Goal: Task Accomplishment & Management: Manage account settings

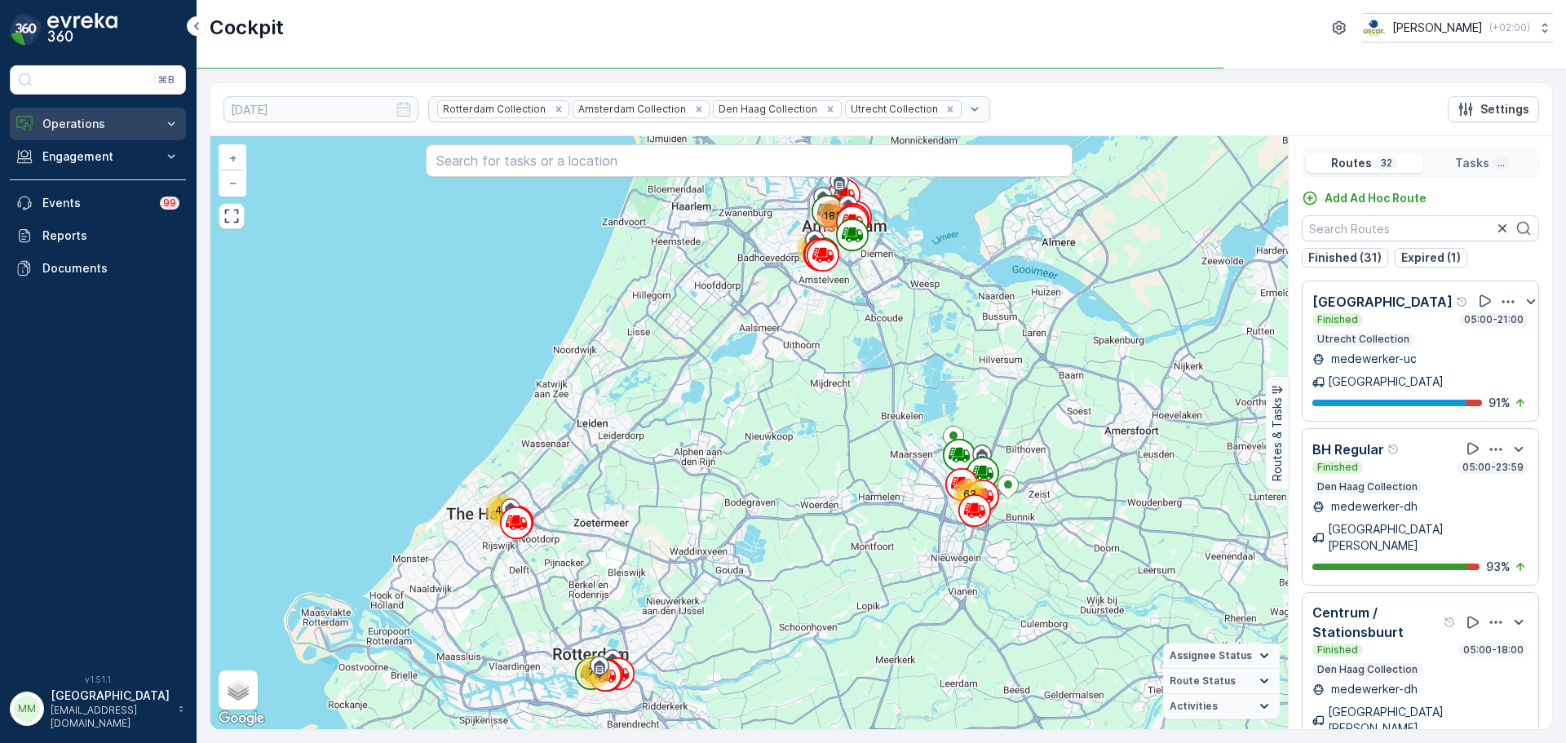
click at [95, 134] on button "Operations" at bounding box center [98, 124] width 176 height 33
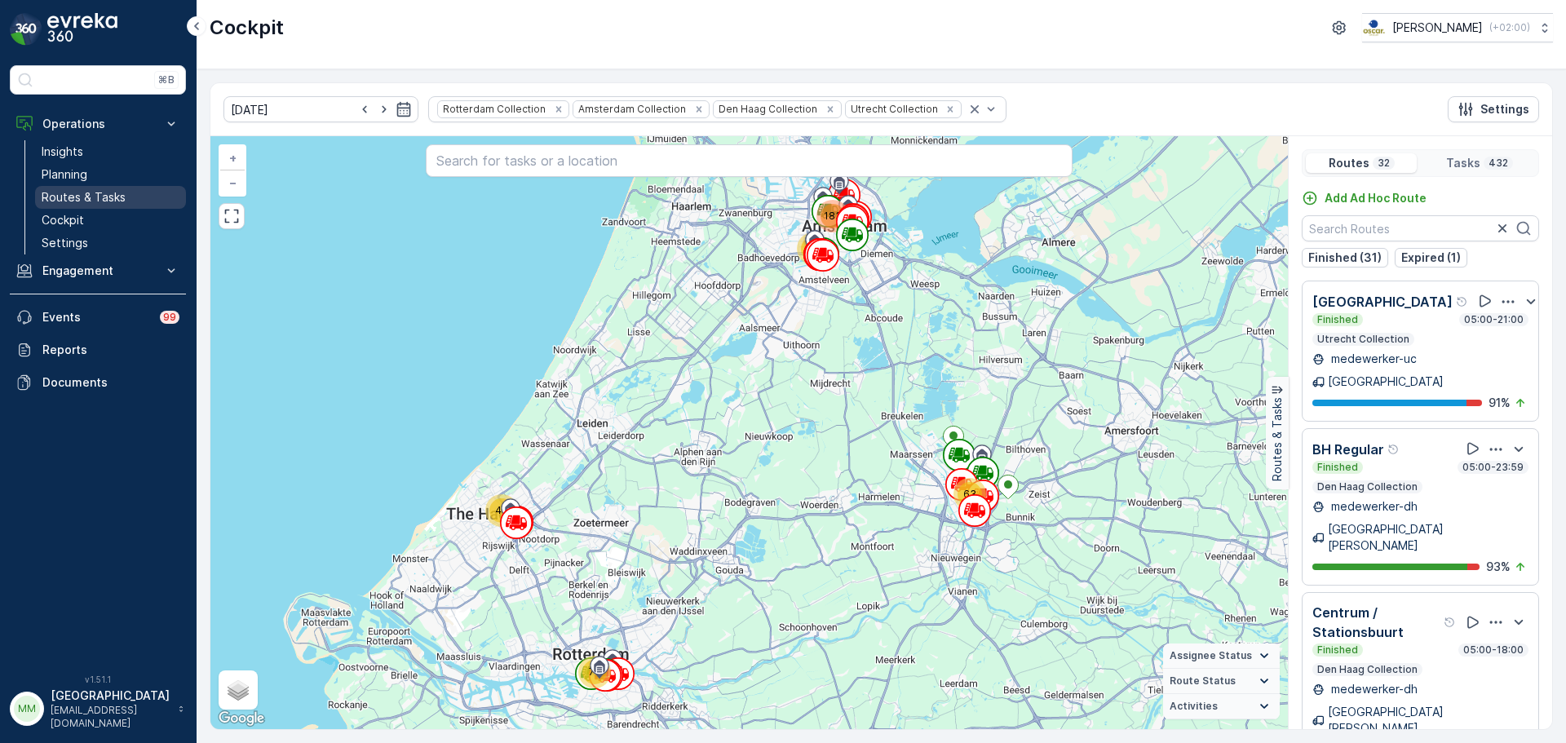
click at [106, 193] on p "Routes & Tasks" at bounding box center [84, 197] width 84 height 16
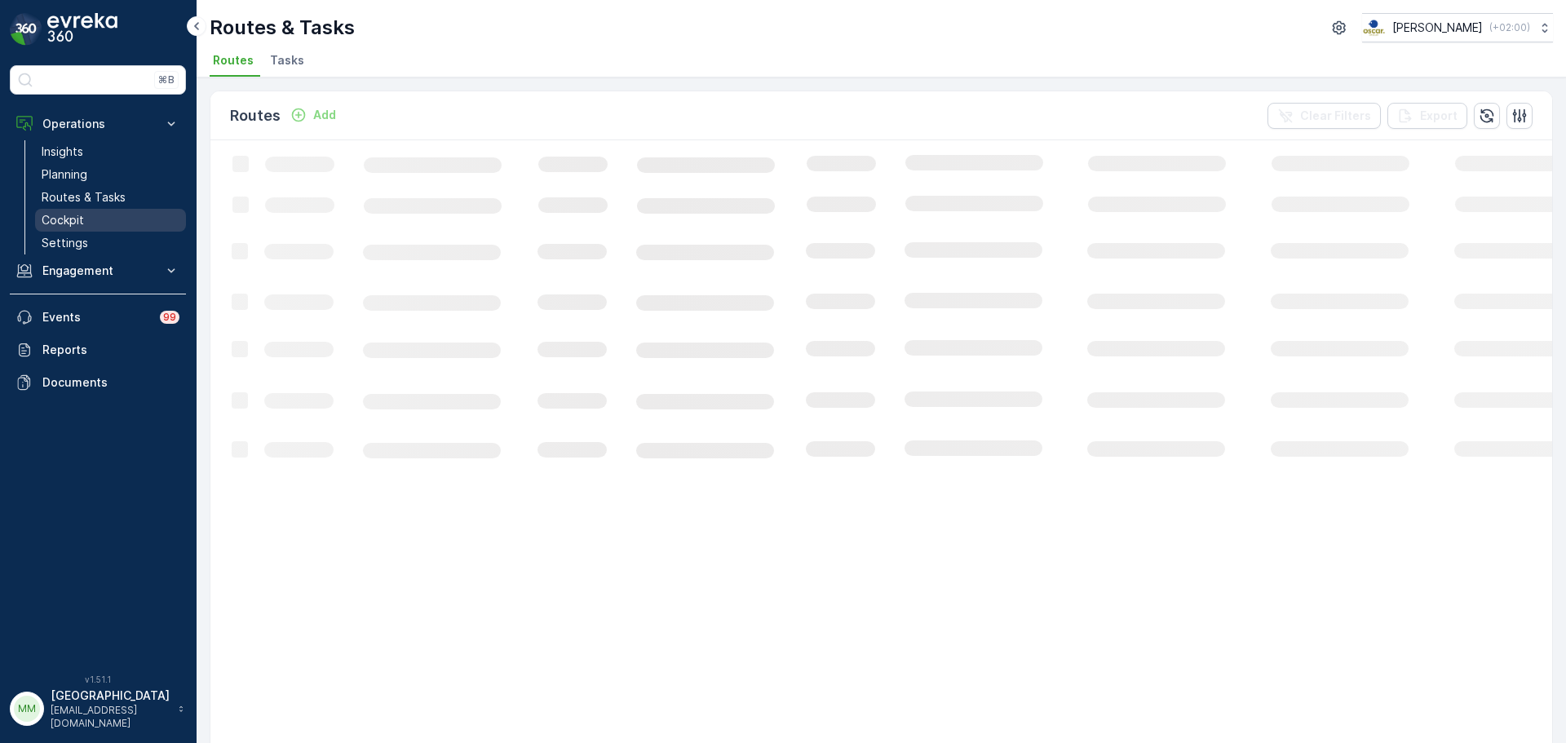
click at [63, 219] on p "Cockpit" at bounding box center [63, 220] width 42 height 16
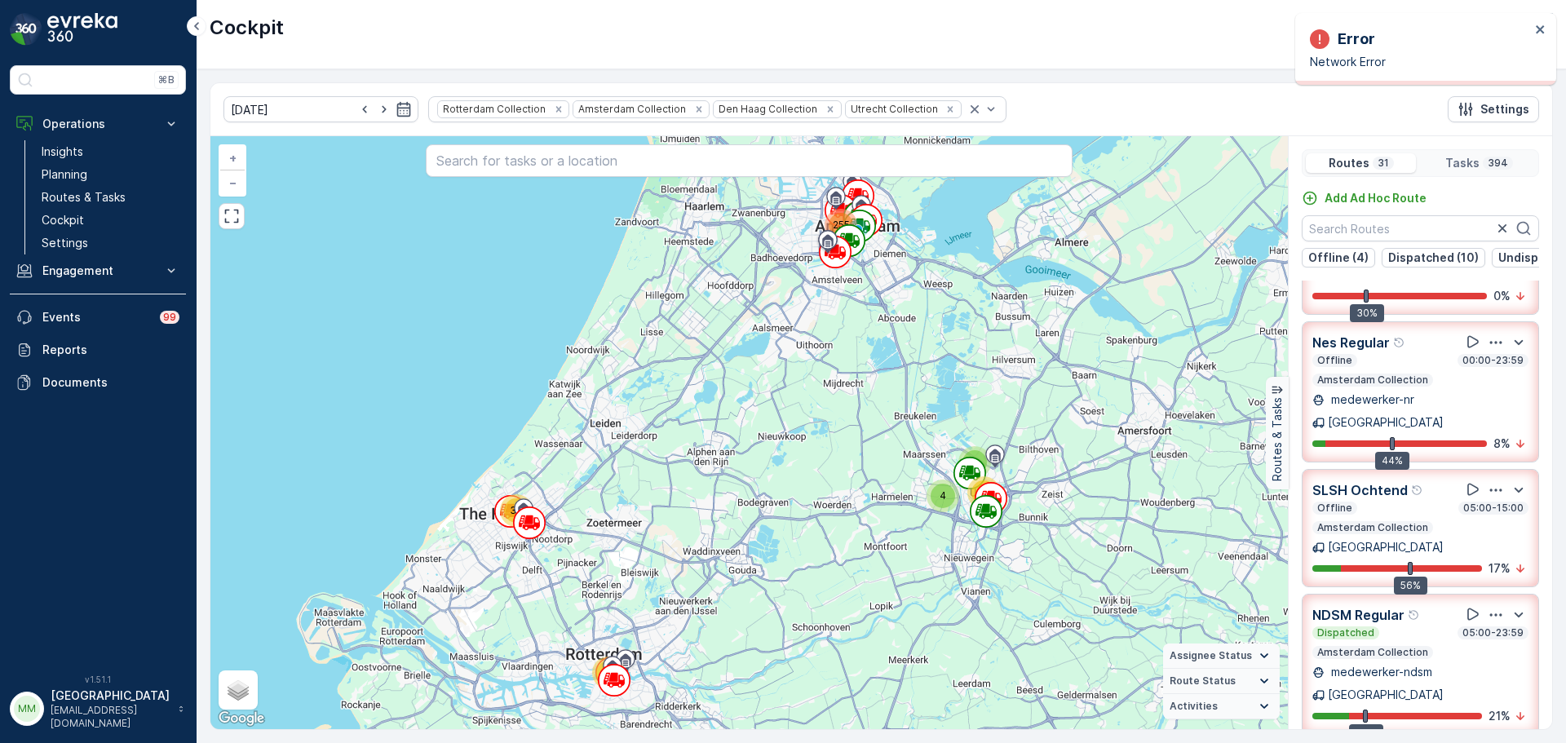
scroll to position [408, 0]
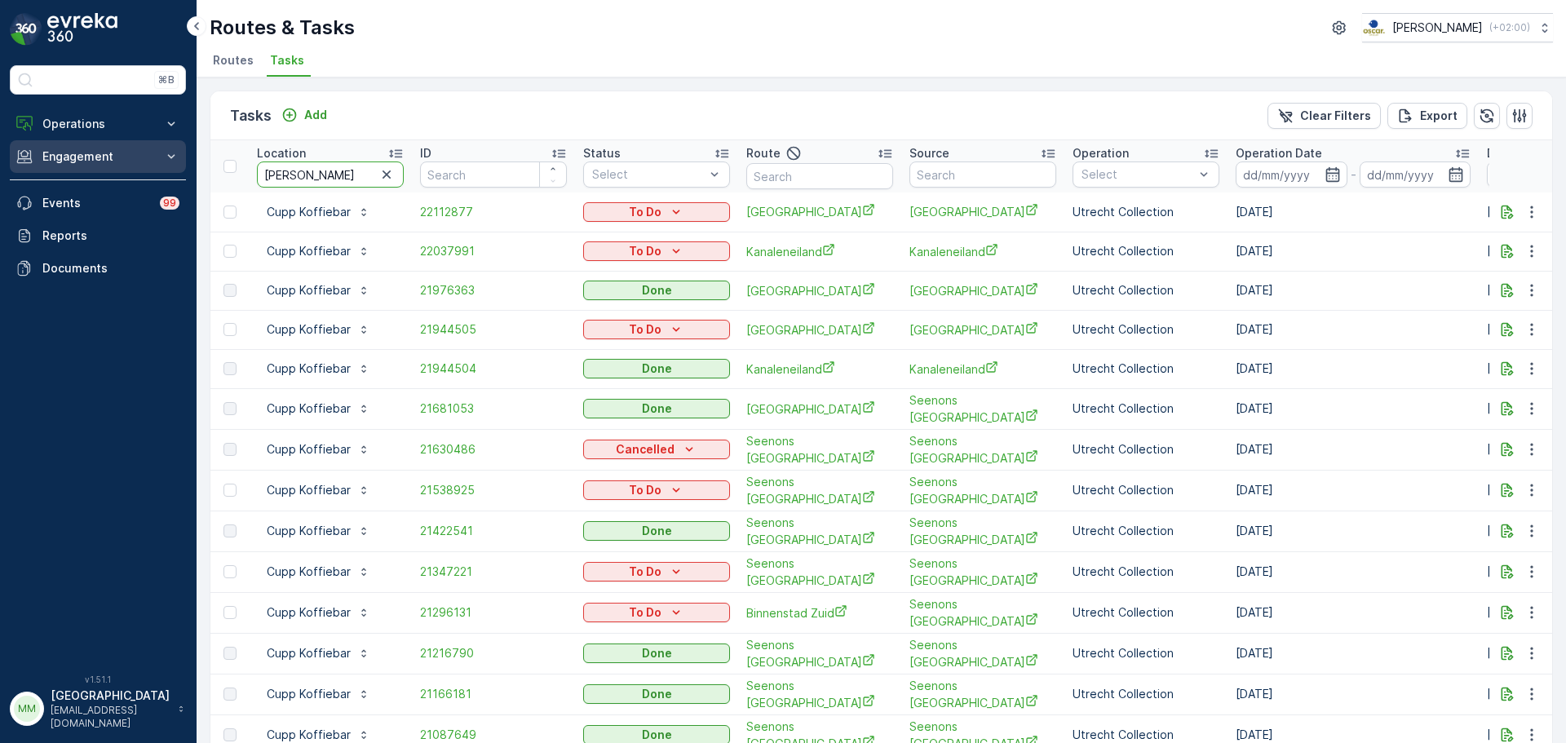
drag, startPoint x: 348, startPoint y: 173, endPoint x: 174, endPoint y: 171, distance: 174.6
click at [174, 171] on div "⌘B Operations Insights Planning Routes & Tasks Cockpit Settings Engagement Insi…" at bounding box center [783, 371] width 1566 height 743
type input "kapit"
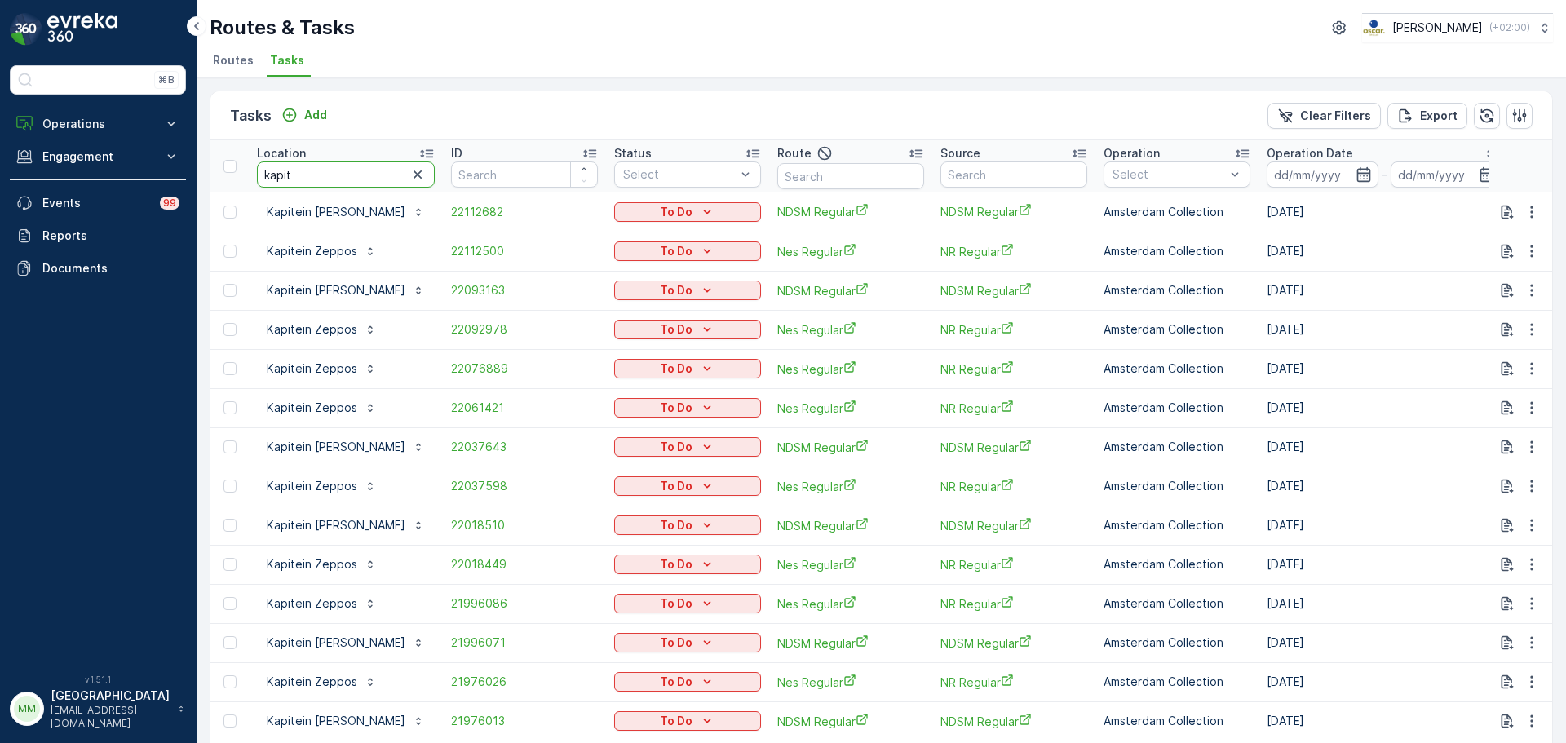
drag, startPoint x: 359, startPoint y: 178, endPoint x: 232, endPoint y: 177, distance: 126.4
click at [232, 177] on tr "Location kapit ID Status Select Route Source Operation Select Operation Date - …" at bounding box center [1483, 166] width 2547 height 52
type input "veoli"
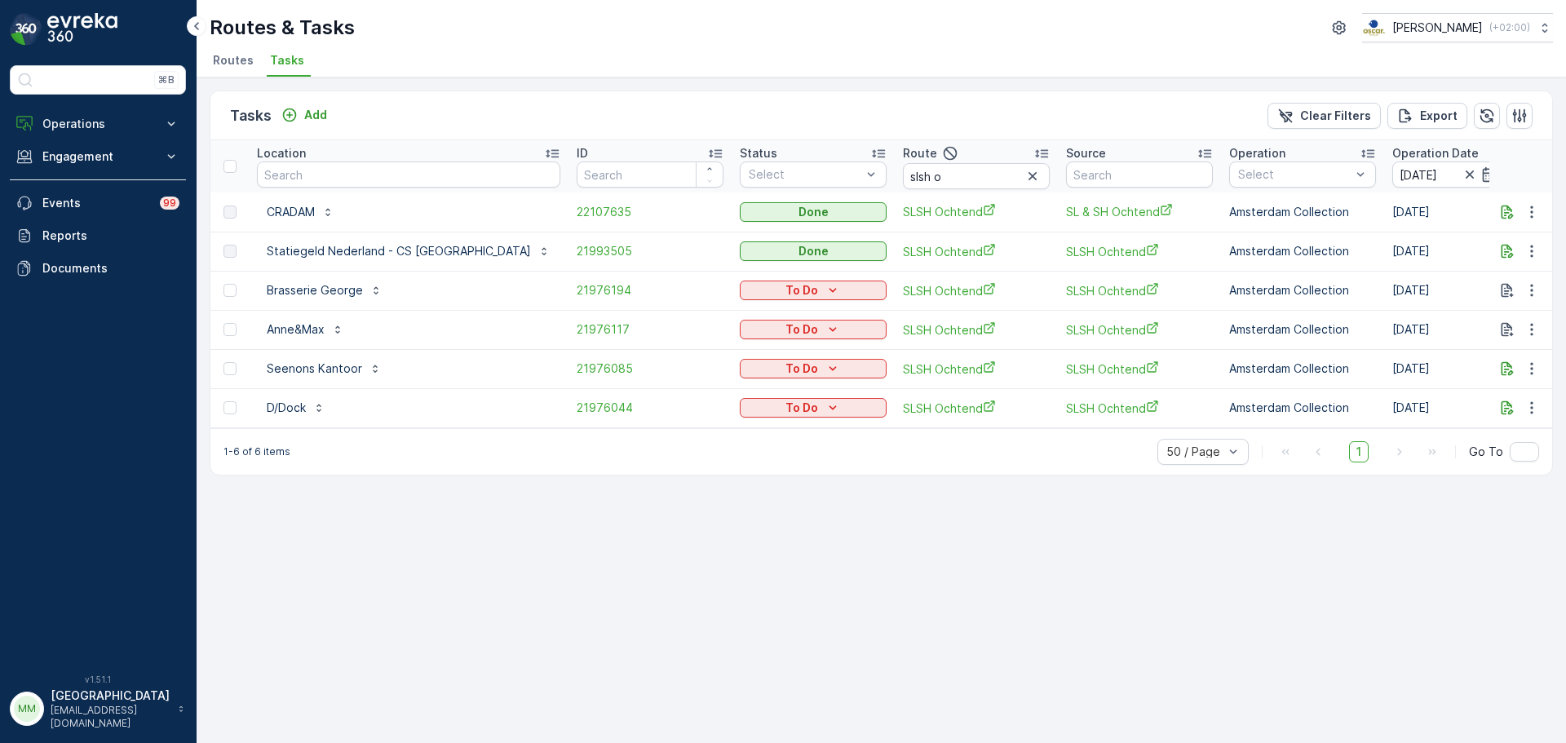
click at [73, 31] on img at bounding box center [82, 29] width 70 height 33
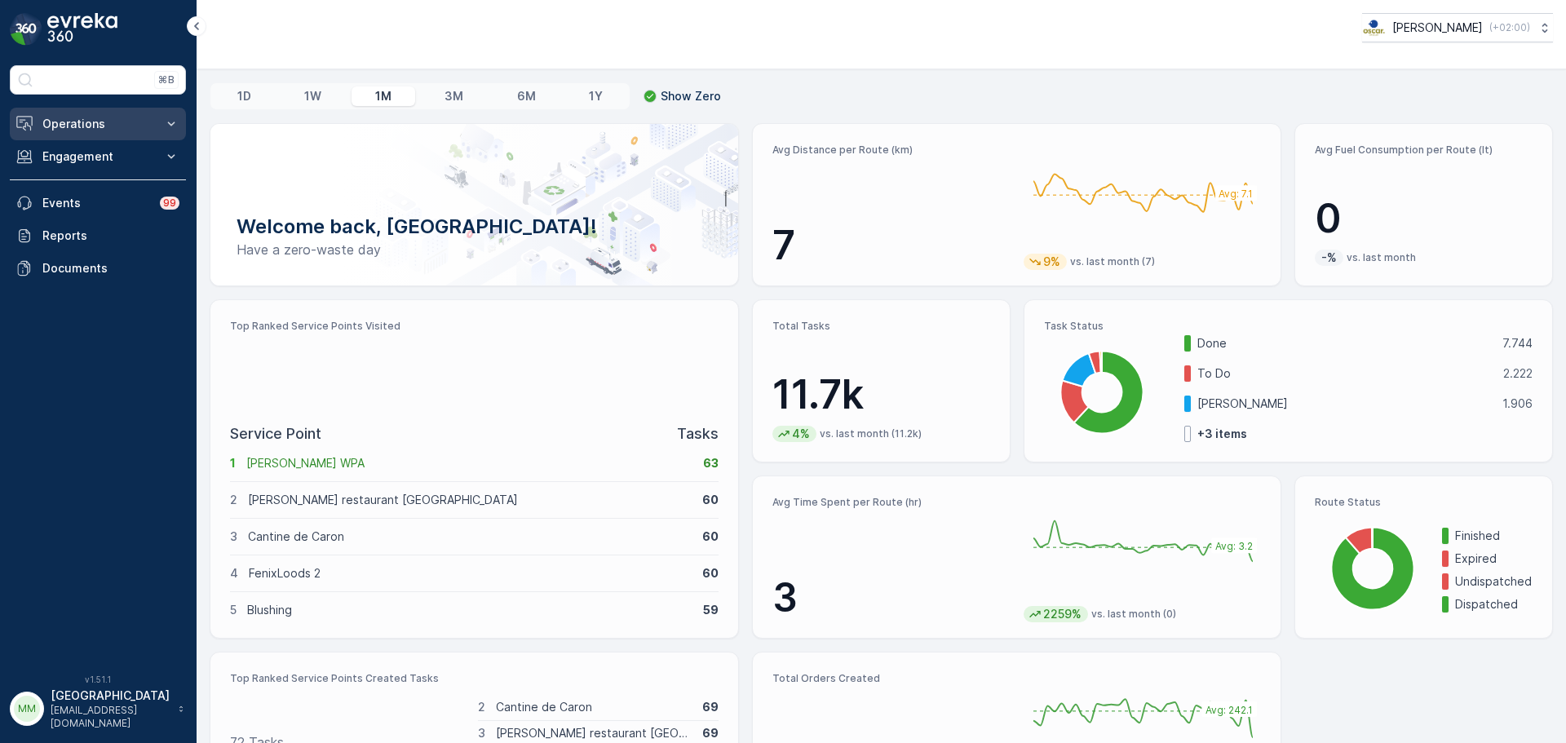
click at [113, 132] on button "Operations" at bounding box center [98, 124] width 176 height 33
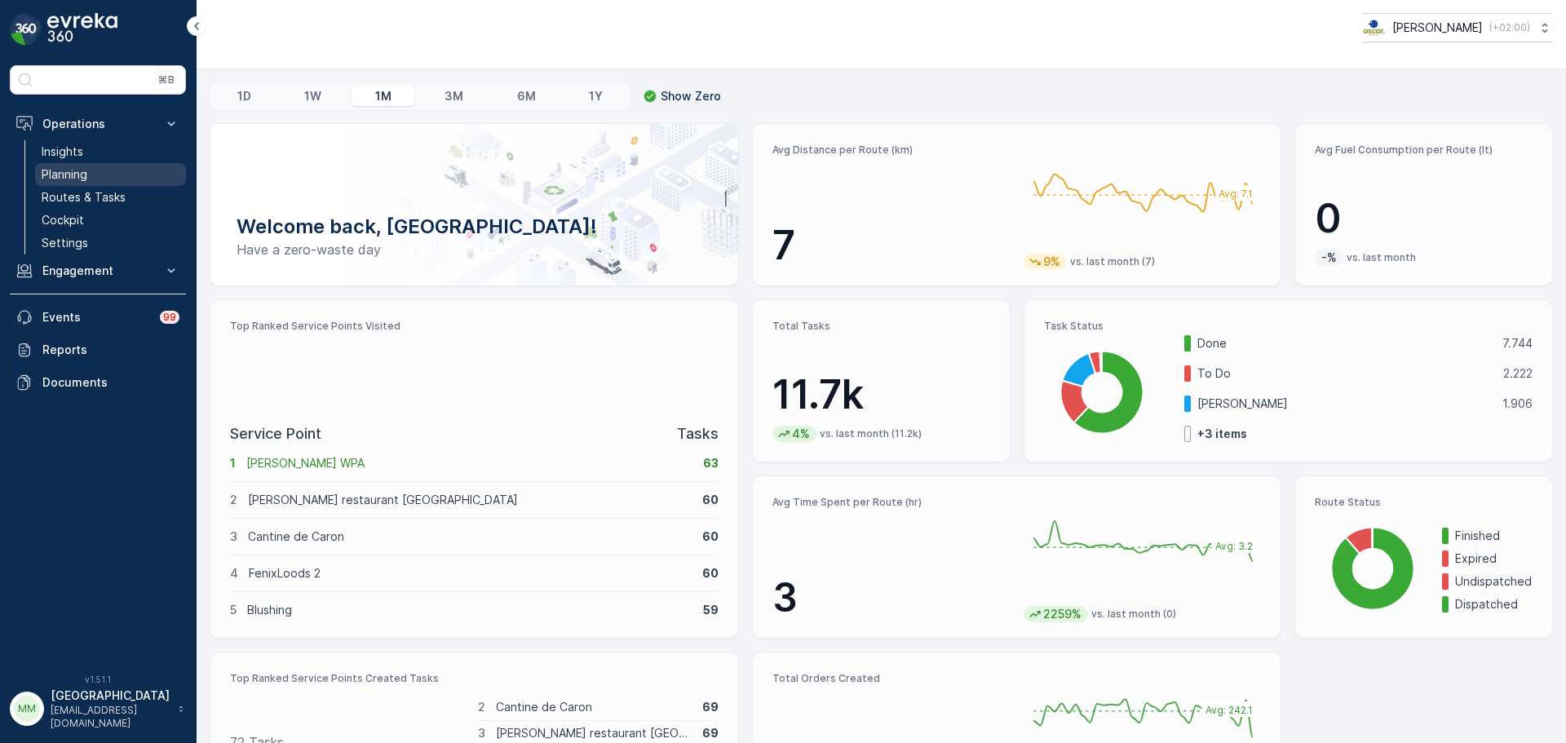
click at [121, 168] on link "Planning" at bounding box center [110, 174] width 151 height 23
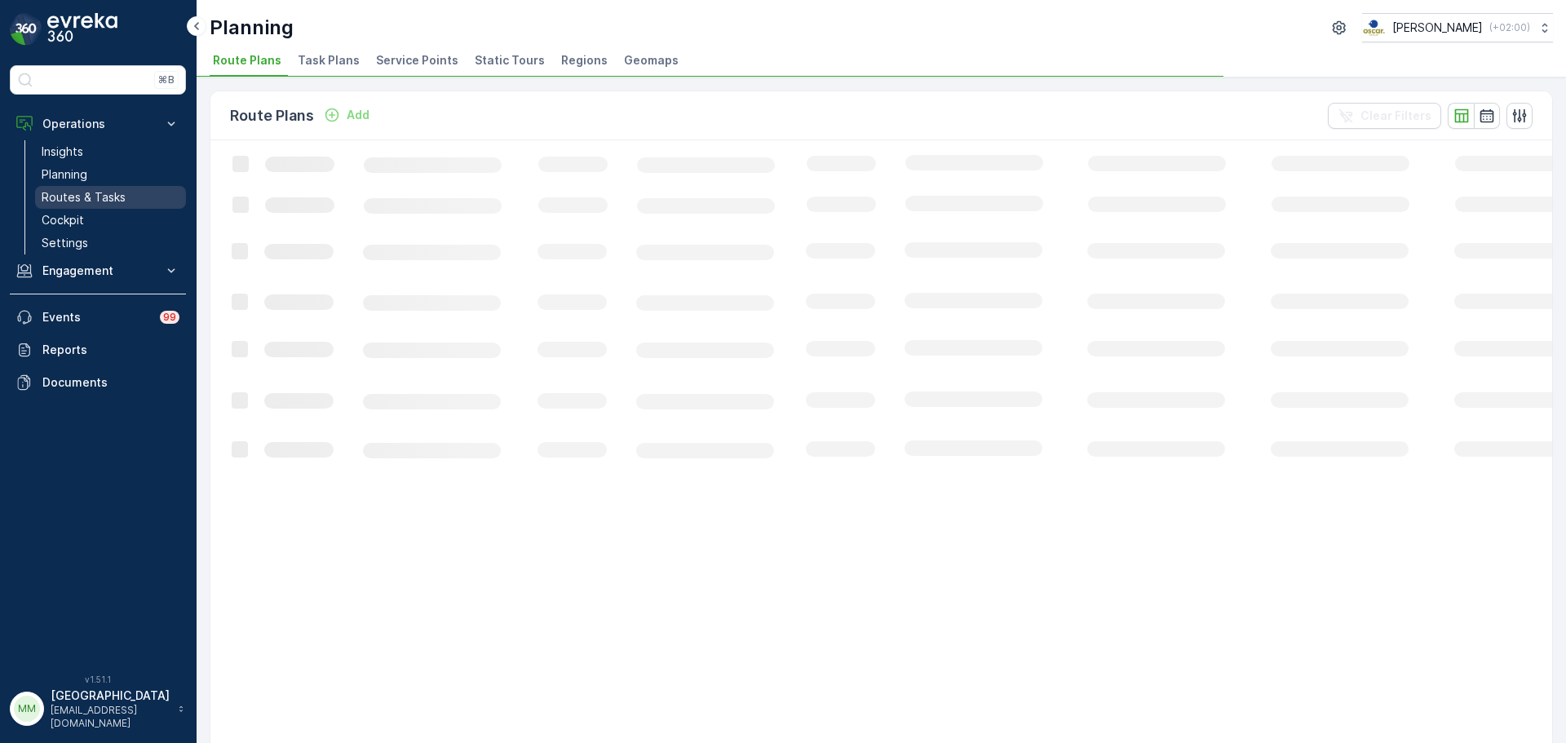
click at [117, 192] on p "Routes & Tasks" at bounding box center [84, 197] width 84 height 16
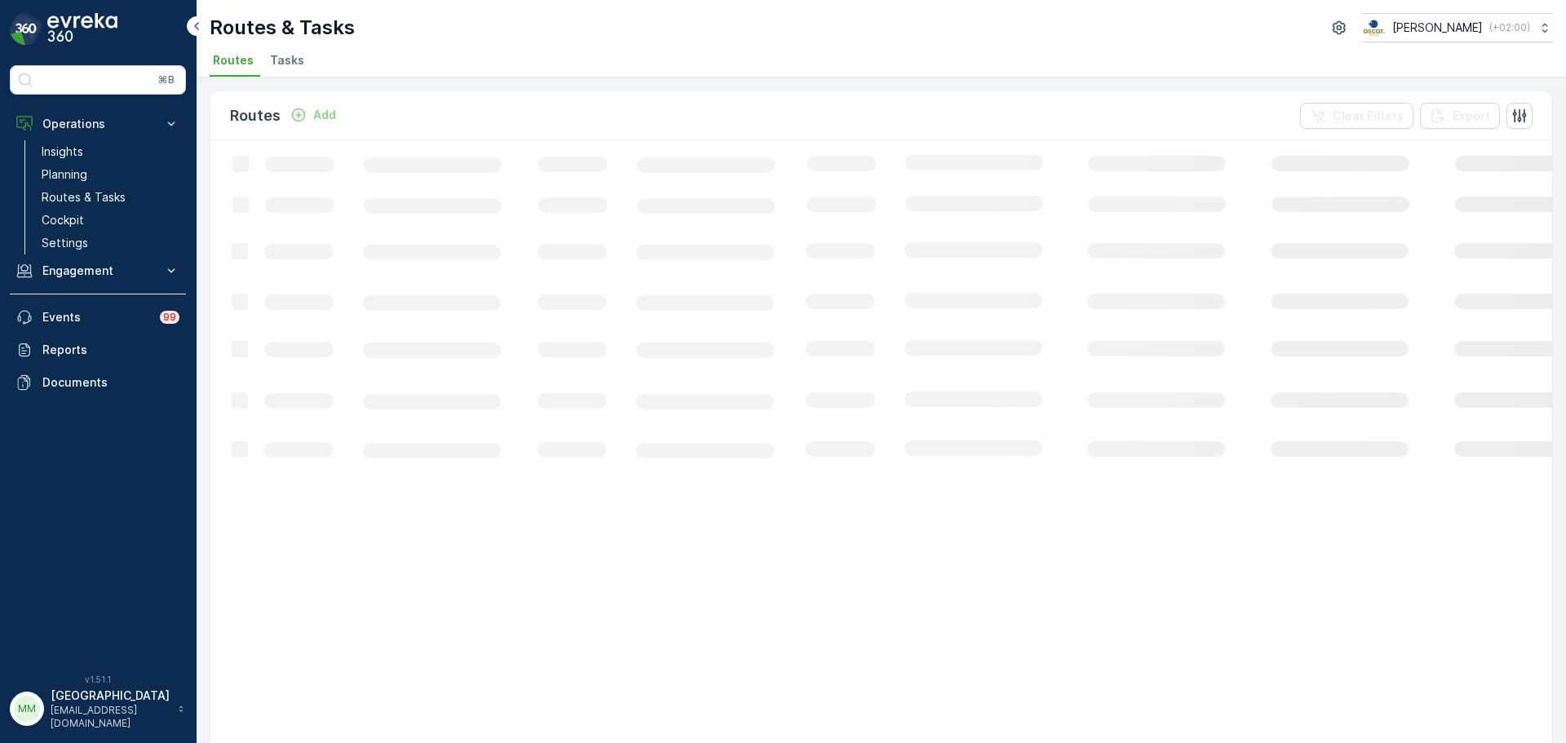
click at [297, 51] on li "Tasks" at bounding box center [289, 63] width 44 height 28
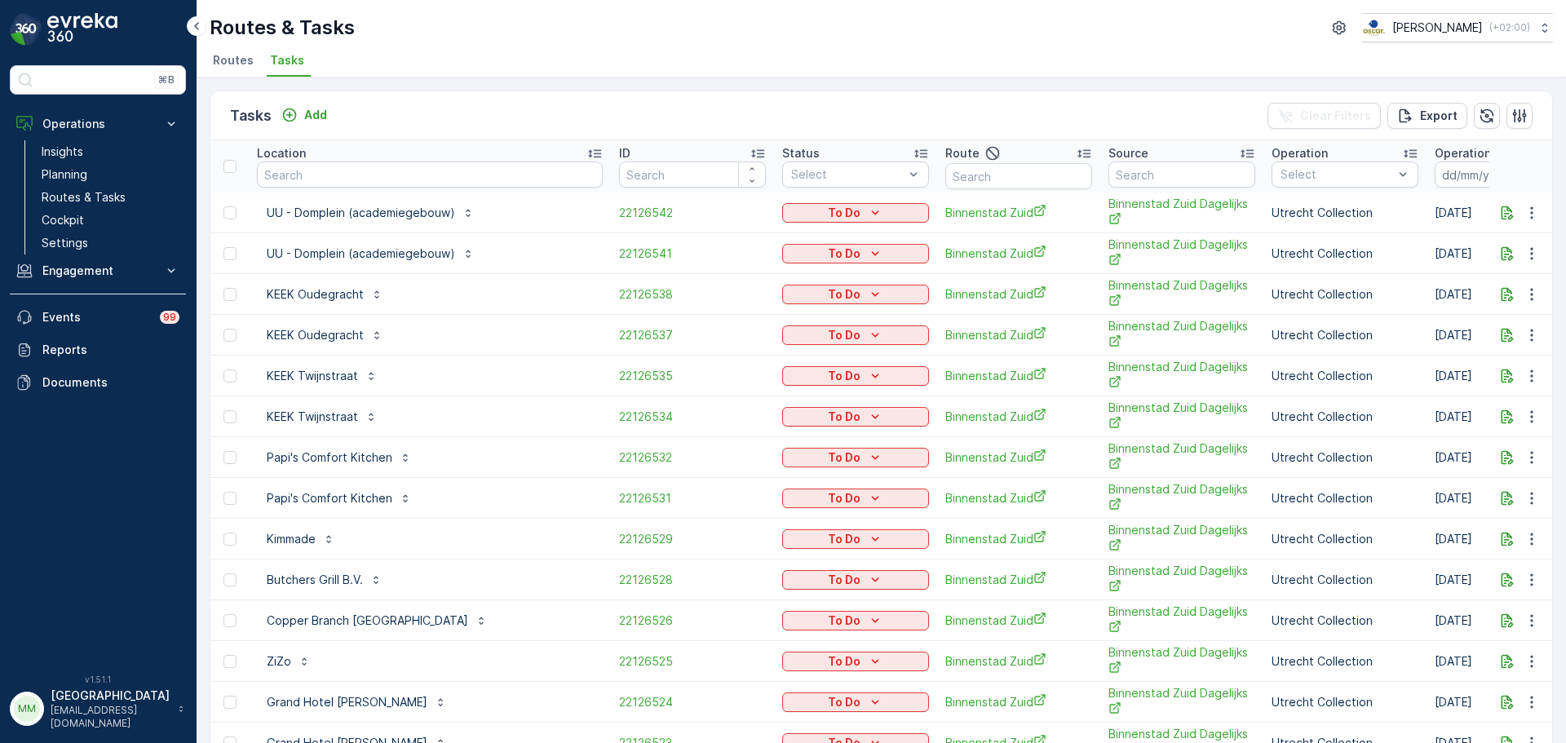
click at [945, 177] on input "text" at bounding box center [1018, 176] width 147 height 26
type input "cs r"
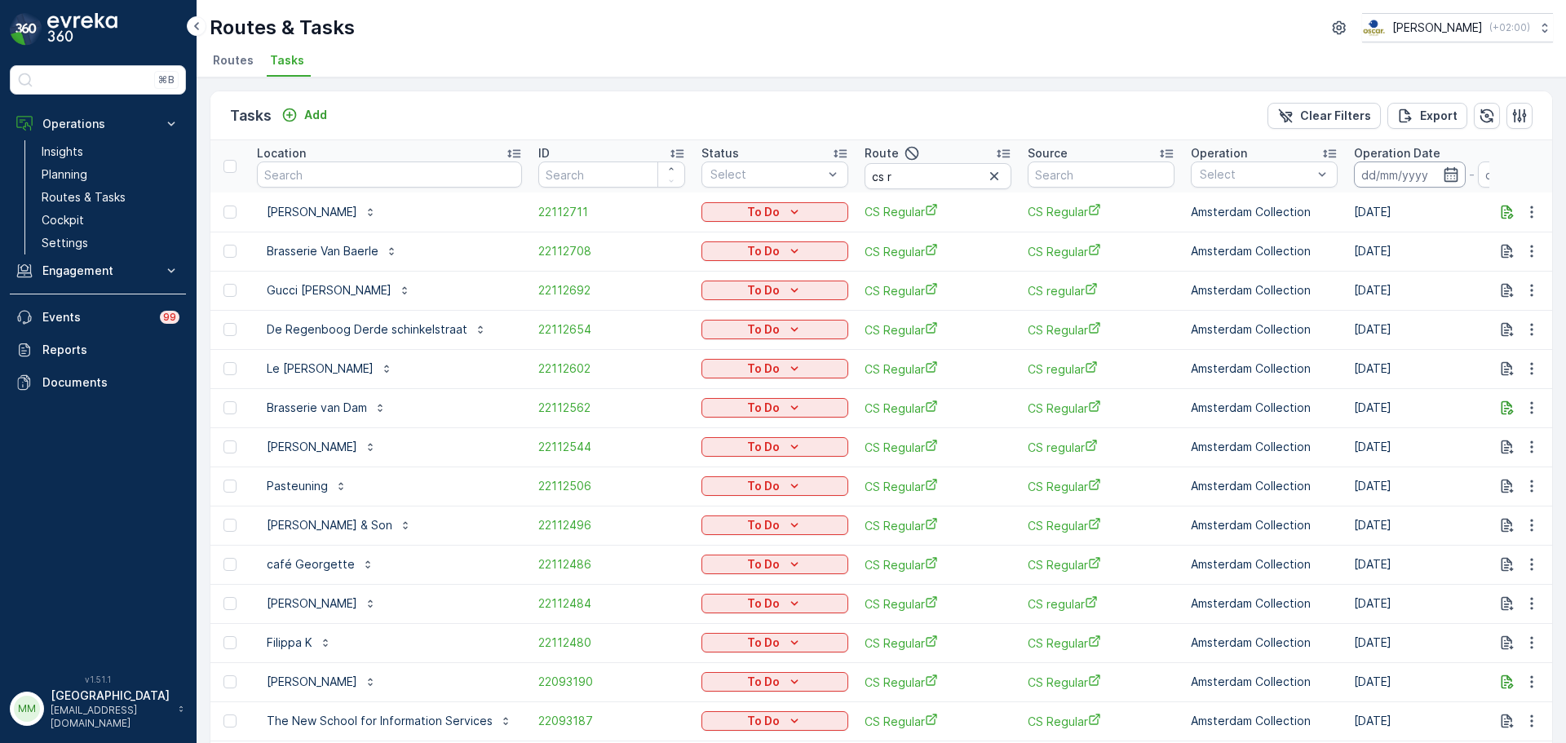
click at [1389, 175] on input at bounding box center [1410, 175] width 112 height 26
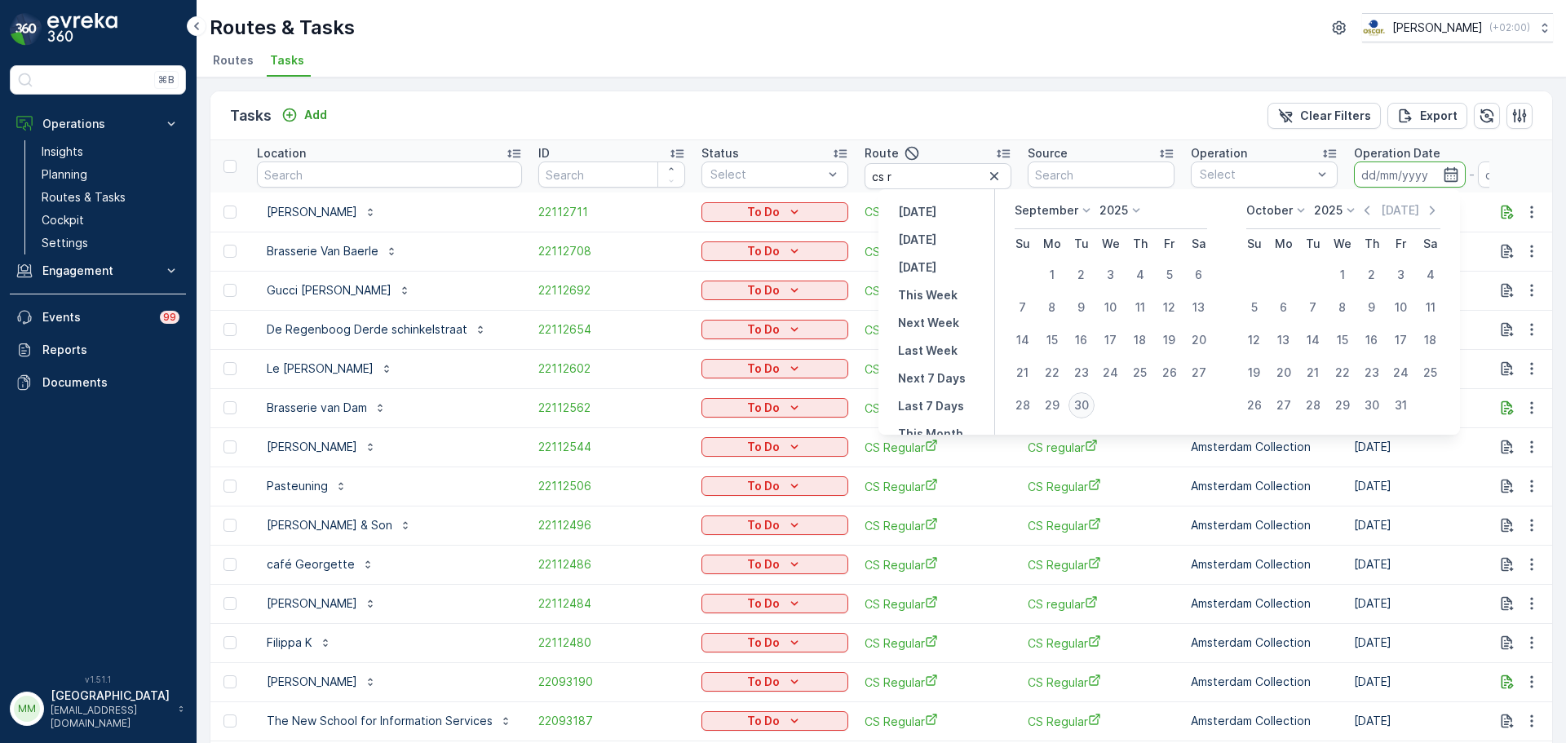
click at [1088, 405] on div "30" at bounding box center [1082, 405] width 26 height 26
type input "30.09.2025"
click at [1088, 405] on div "30" at bounding box center [1082, 405] width 26 height 26
type input "[DATE]"
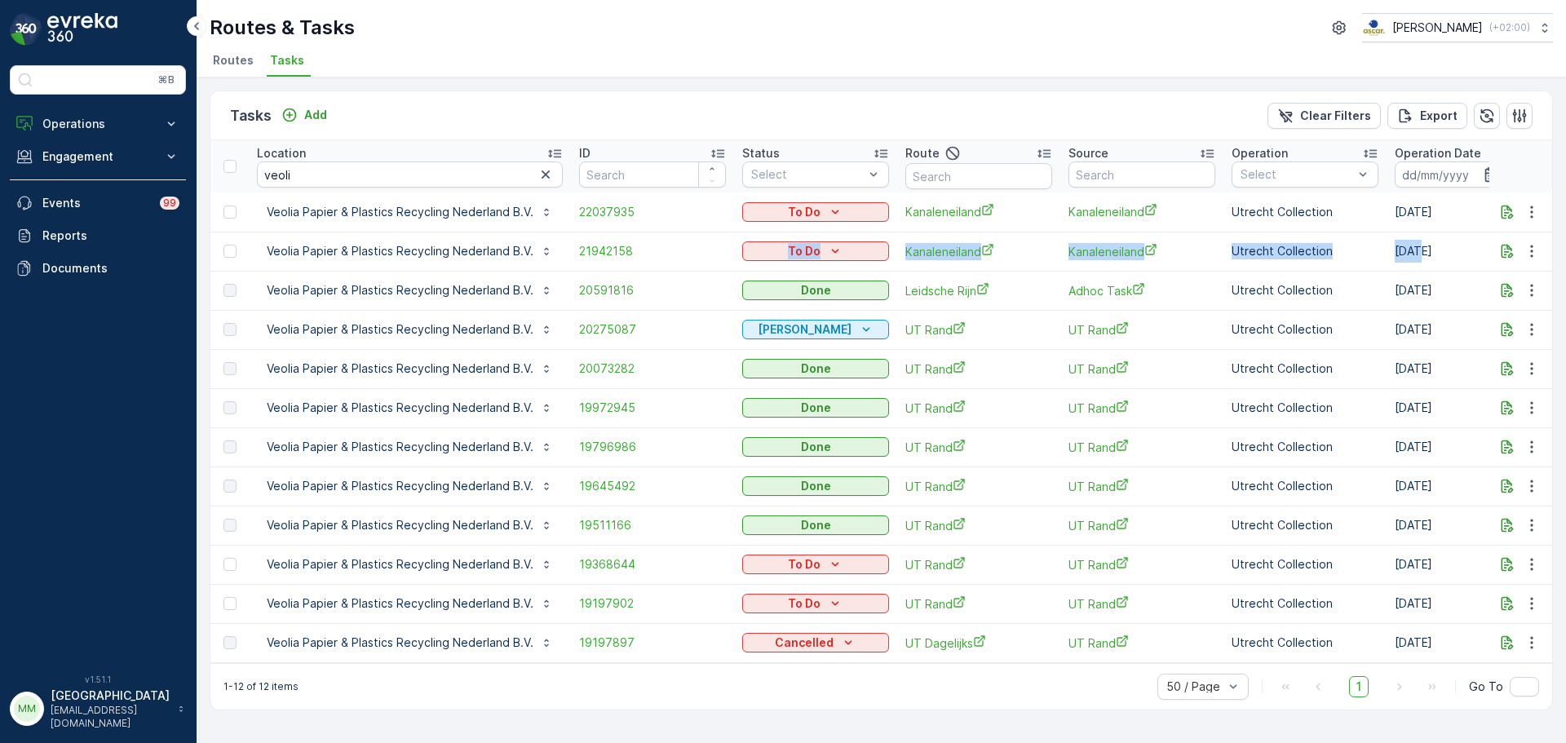
drag, startPoint x: 1414, startPoint y: 253, endPoint x: 876, endPoint y: 240, distance: 538.5
click at [876, 240] on tr "Veolia Papier & Plastics Recycling Nederland B.V. 21942158 To Do Kanaleneiland …" at bounding box center [1548, 251] width 2676 height 39
click at [945, 126] on div "Tasks Add Clear Filters Export" at bounding box center [881, 115] width 1342 height 49
click at [303, 112] on div "Add" at bounding box center [304, 115] width 46 height 16
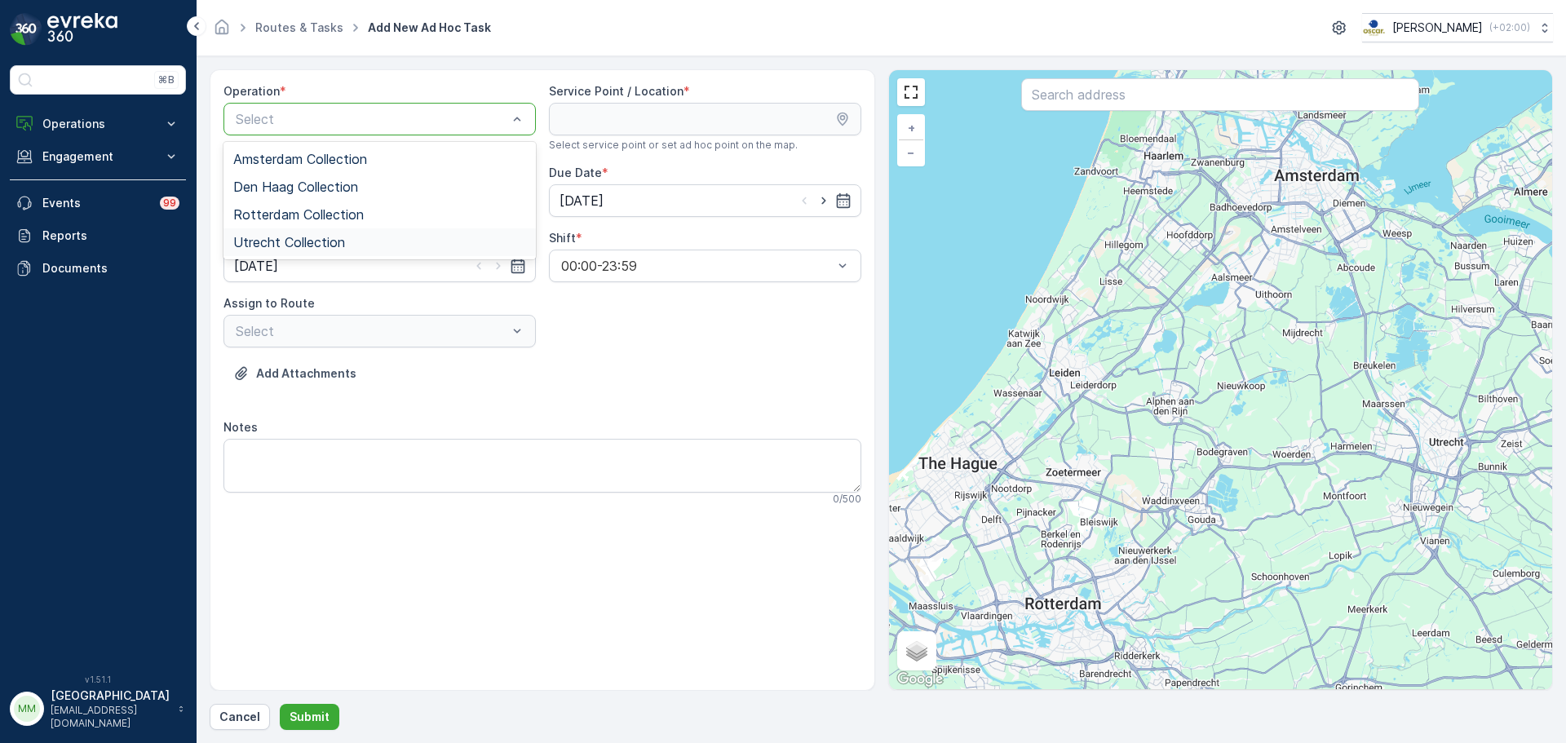
click at [345, 240] on div "Utrecht Collection" at bounding box center [379, 242] width 293 height 15
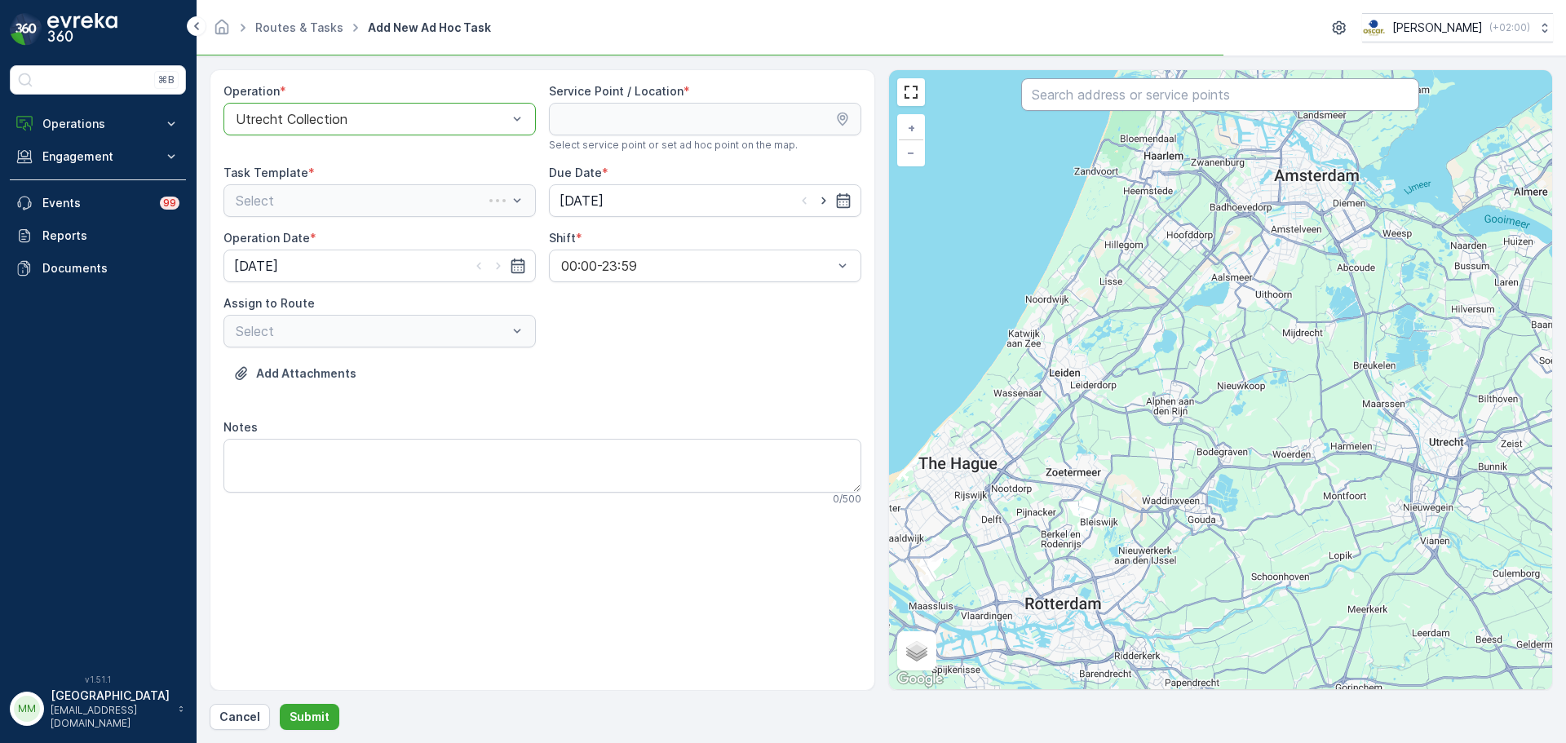
click at [1113, 97] on input "text" at bounding box center [1220, 94] width 398 height 33
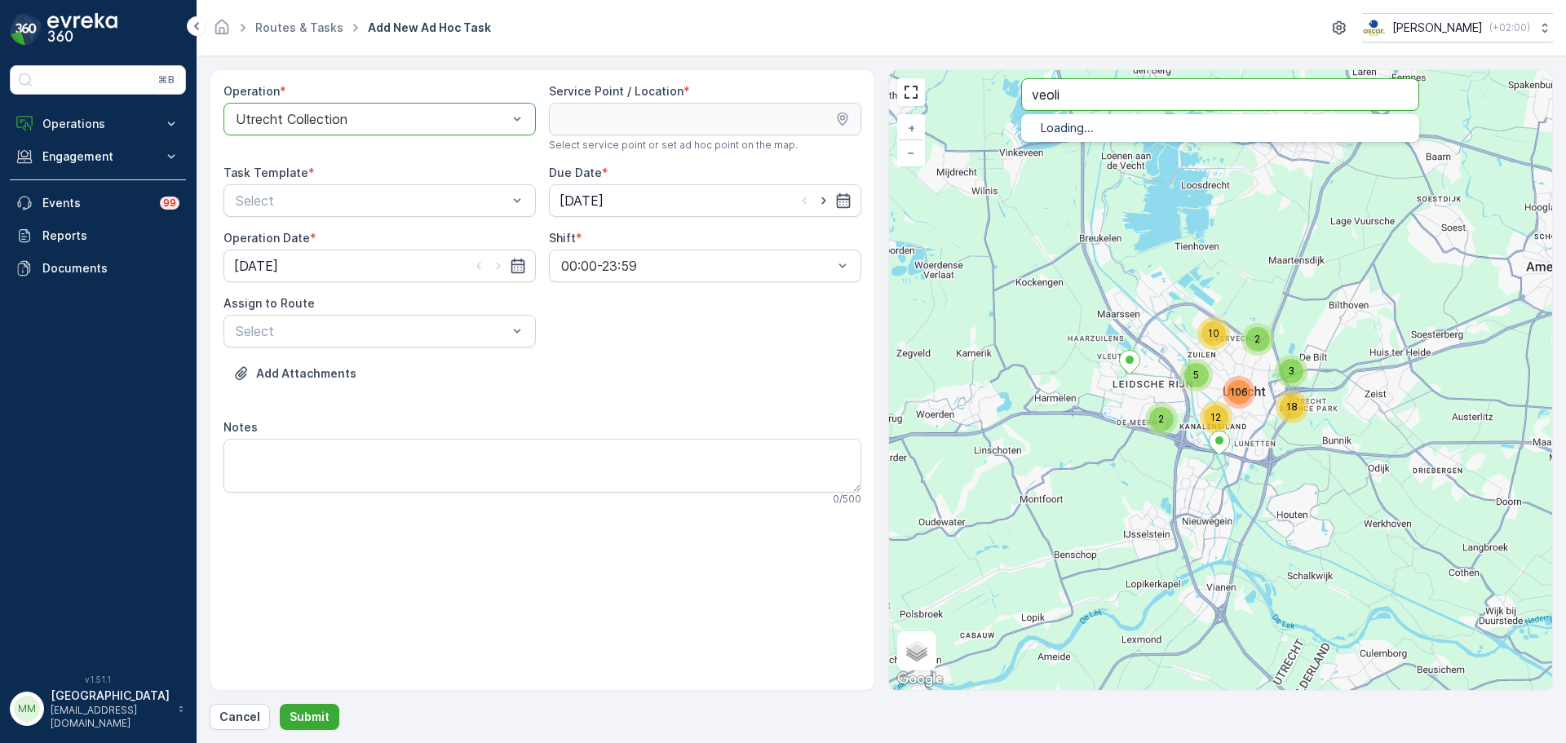
type input "veoli"
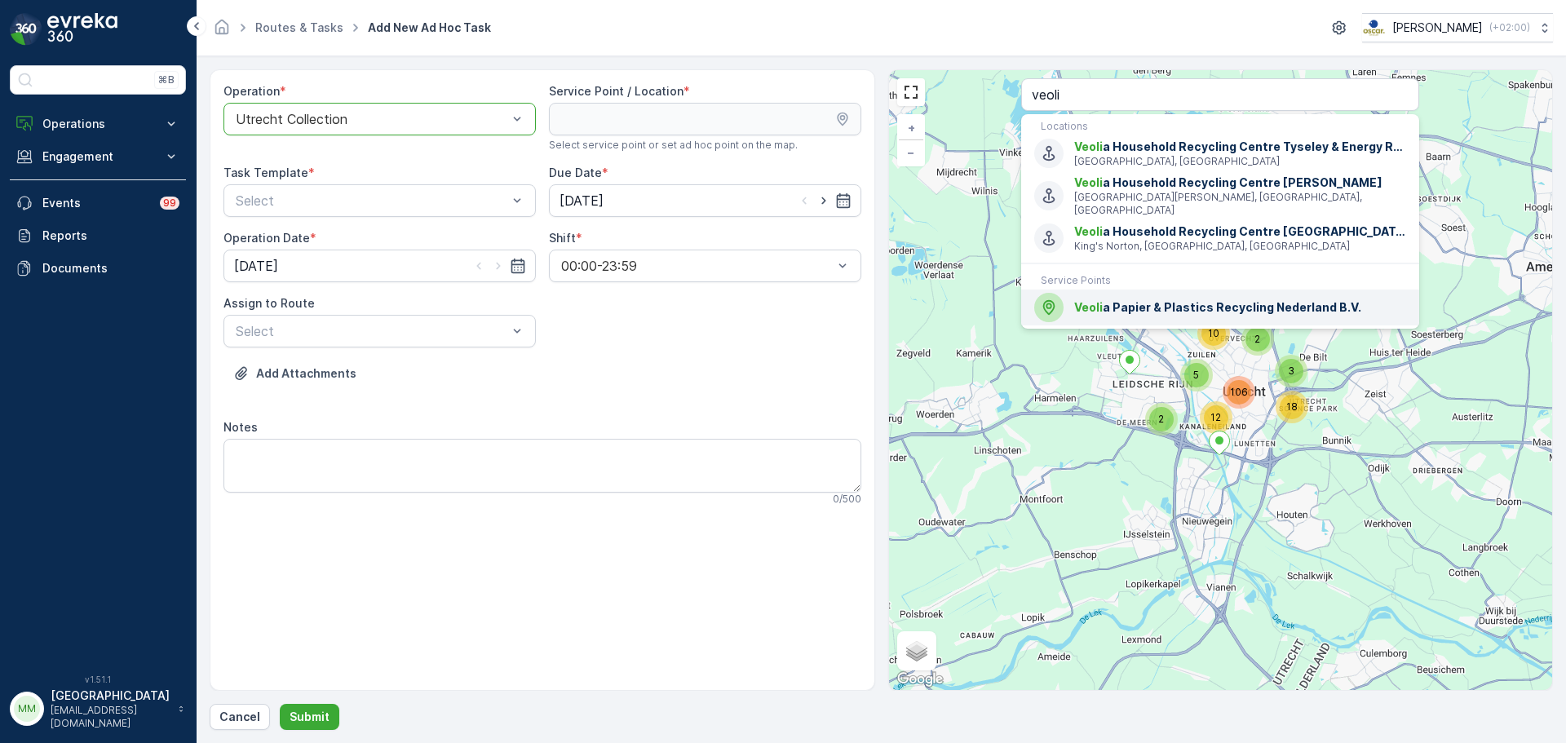
click at [1097, 293] on div "Veoli a Papier & Plastics Recycling Nederland B.V." at bounding box center [1220, 307] width 372 height 29
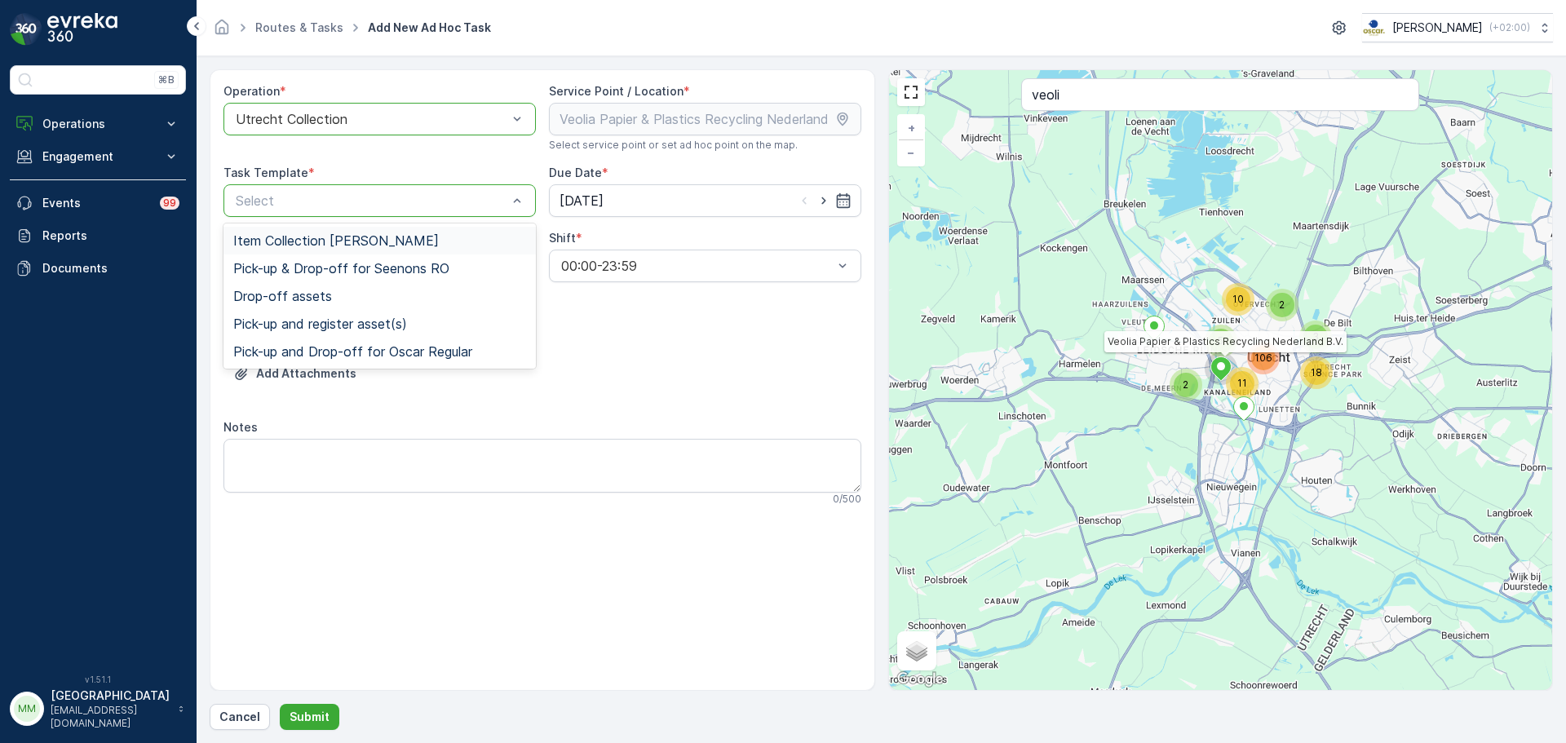
click at [325, 247] on span "Item Collection [PERSON_NAME]" at bounding box center [336, 240] width 206 height 15
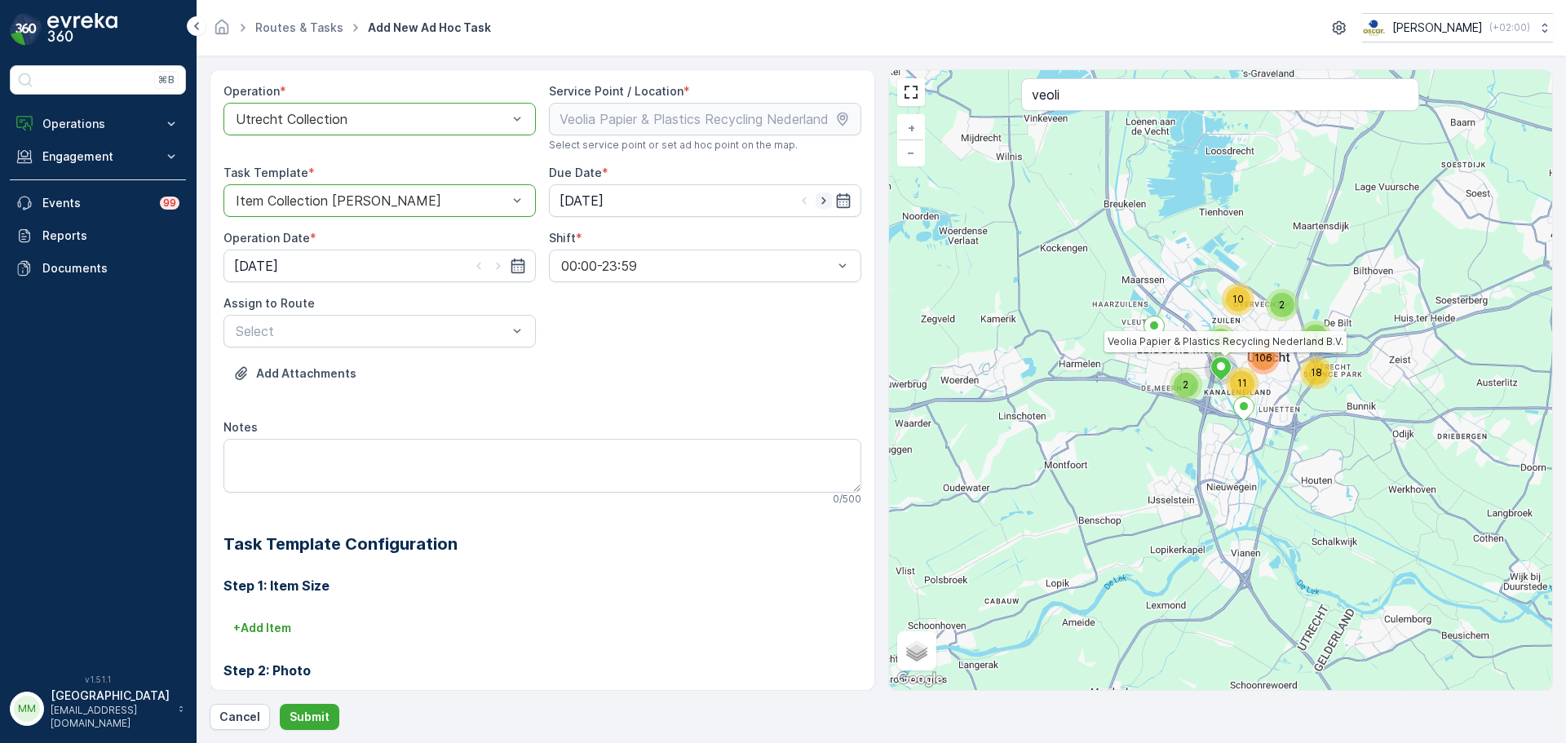
click at [823, 205] on icon "button" at bounding box center [824, 201] width 16 height 16
type input "[DATE]"
click at [499, 269] on icon "button" at bounding box center [498, 266] width 16 height 16
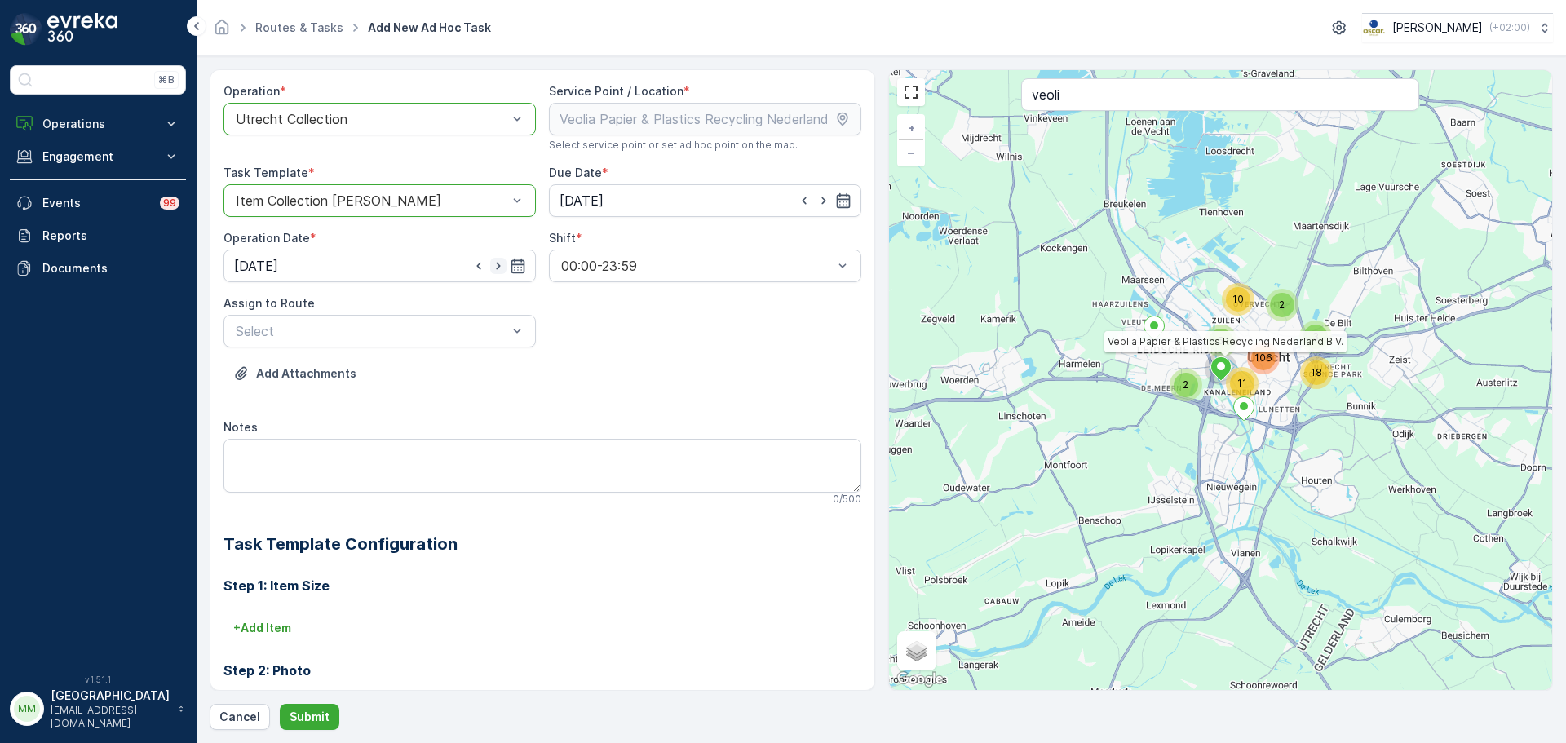
type input "[DATE]"
click at [420, 313] on div "Assign to Route Select" at bounding box center [380, 321] width 312 height 52
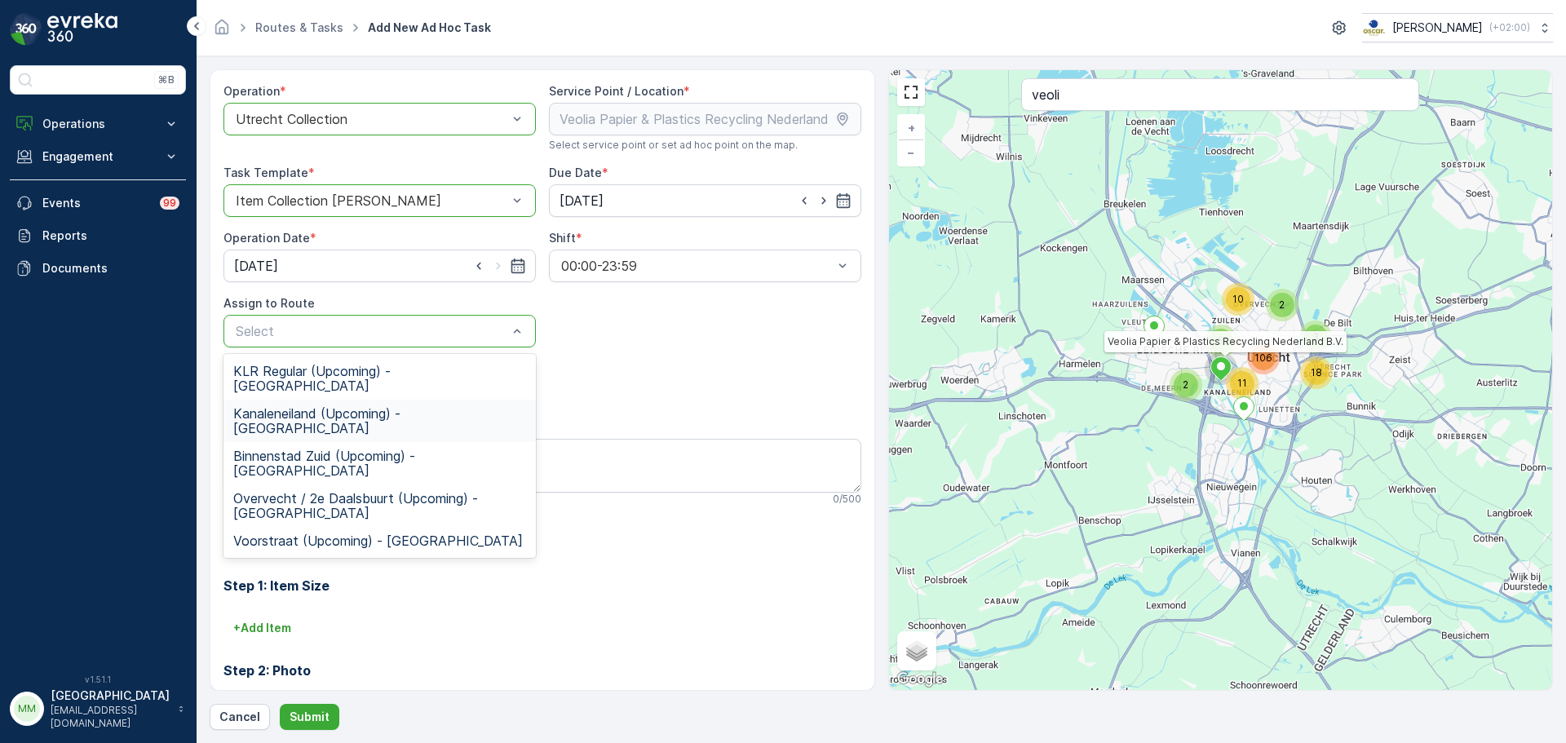
click at [370, 406] on span "Kanaleneiland (Upcoming) - Utrecht" at bounding box center [379, 420] width 293 height 29
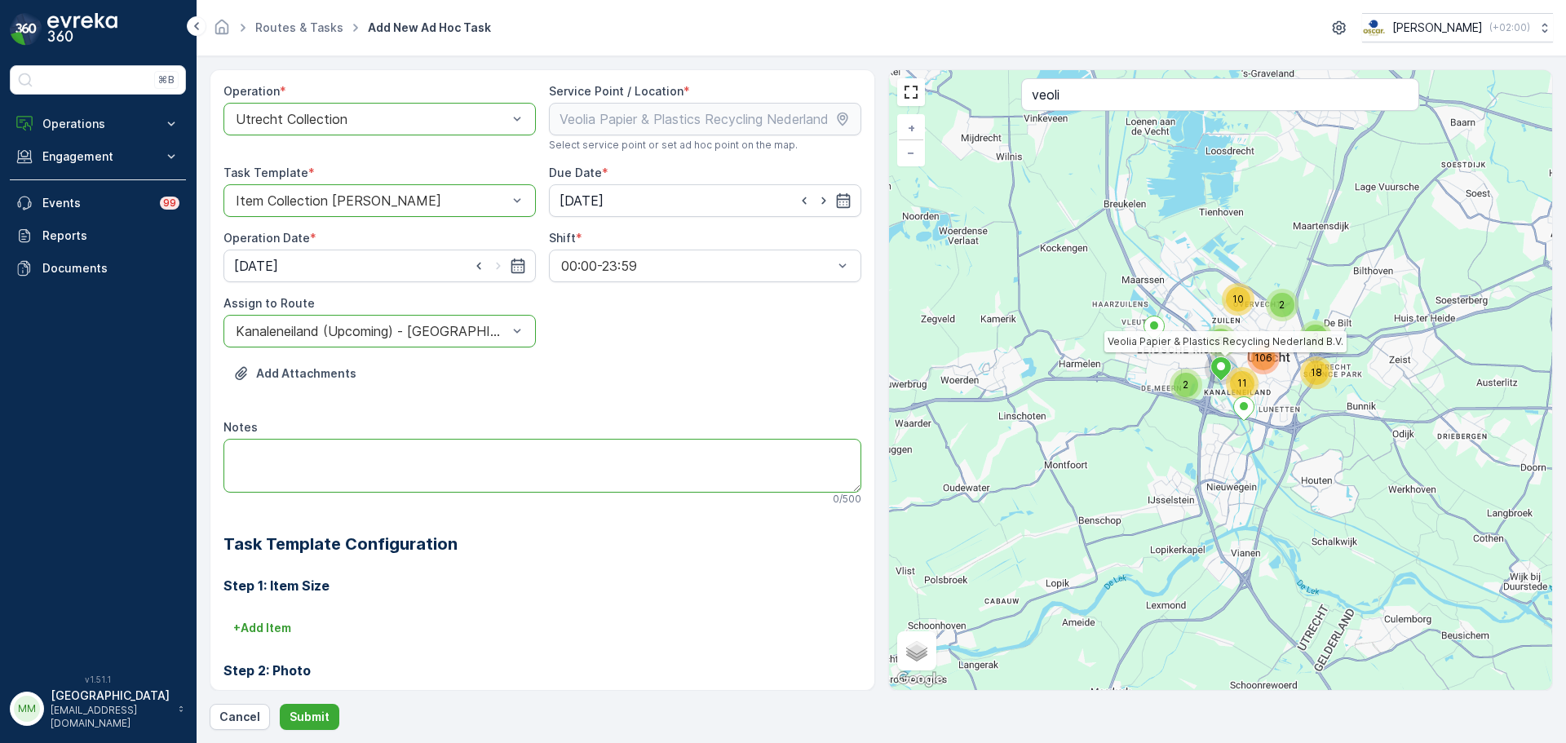
click at [372, 465] on textarea "Notes" at bounding box center [543, 466] width 638 height 54
type textarea "graag goed servicen, mocht je het niet kunnen vinden, operations bellen svp"
click at [319, 705] on button "Submit" at bounding box center [310, 717] width 60 height 26
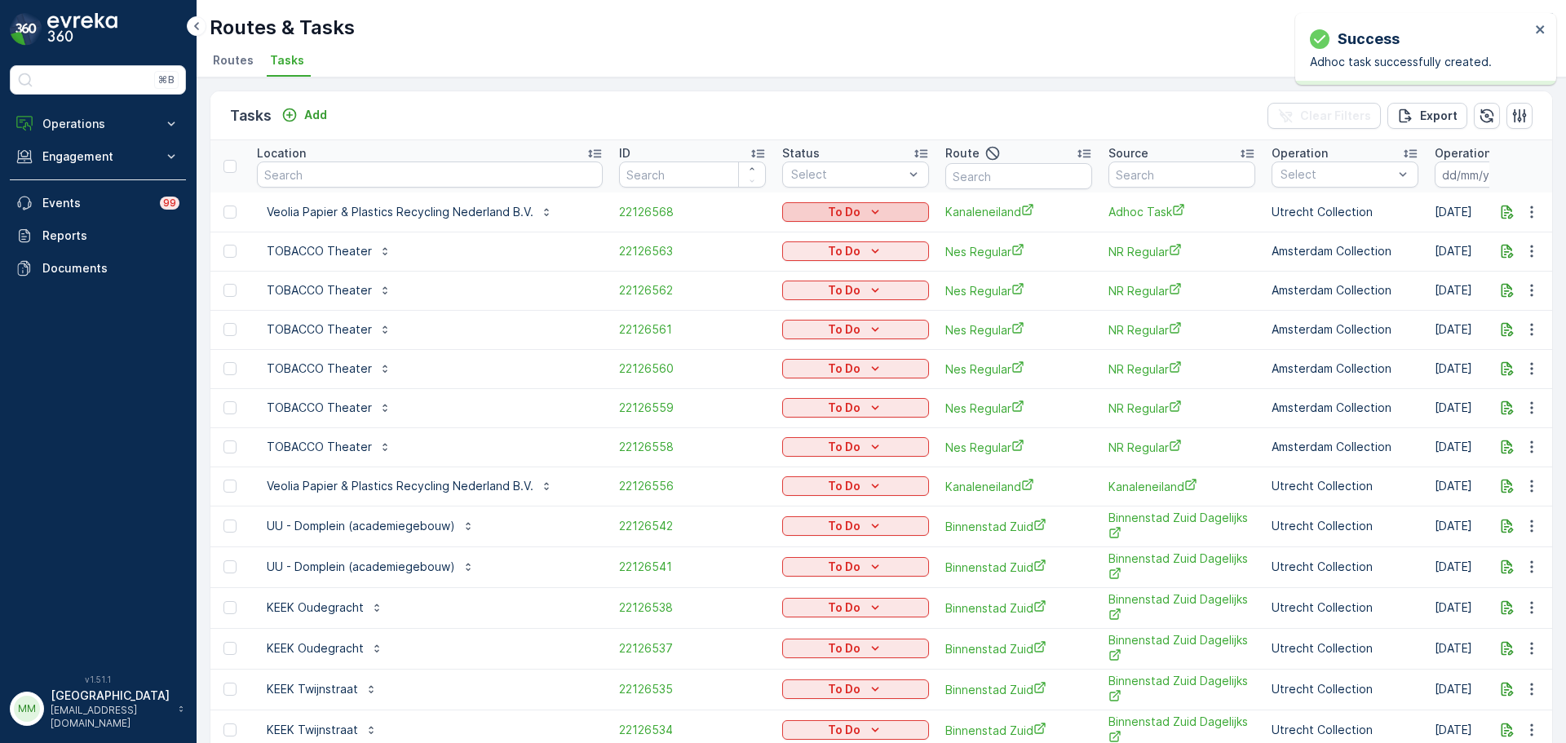
click at [828, 213] on p "To Do" at bounding box center [844, 212] width 33 height 16
click at [786, 275] on span "Let Op!" at bounding box center [769, 282] width 41 height 16
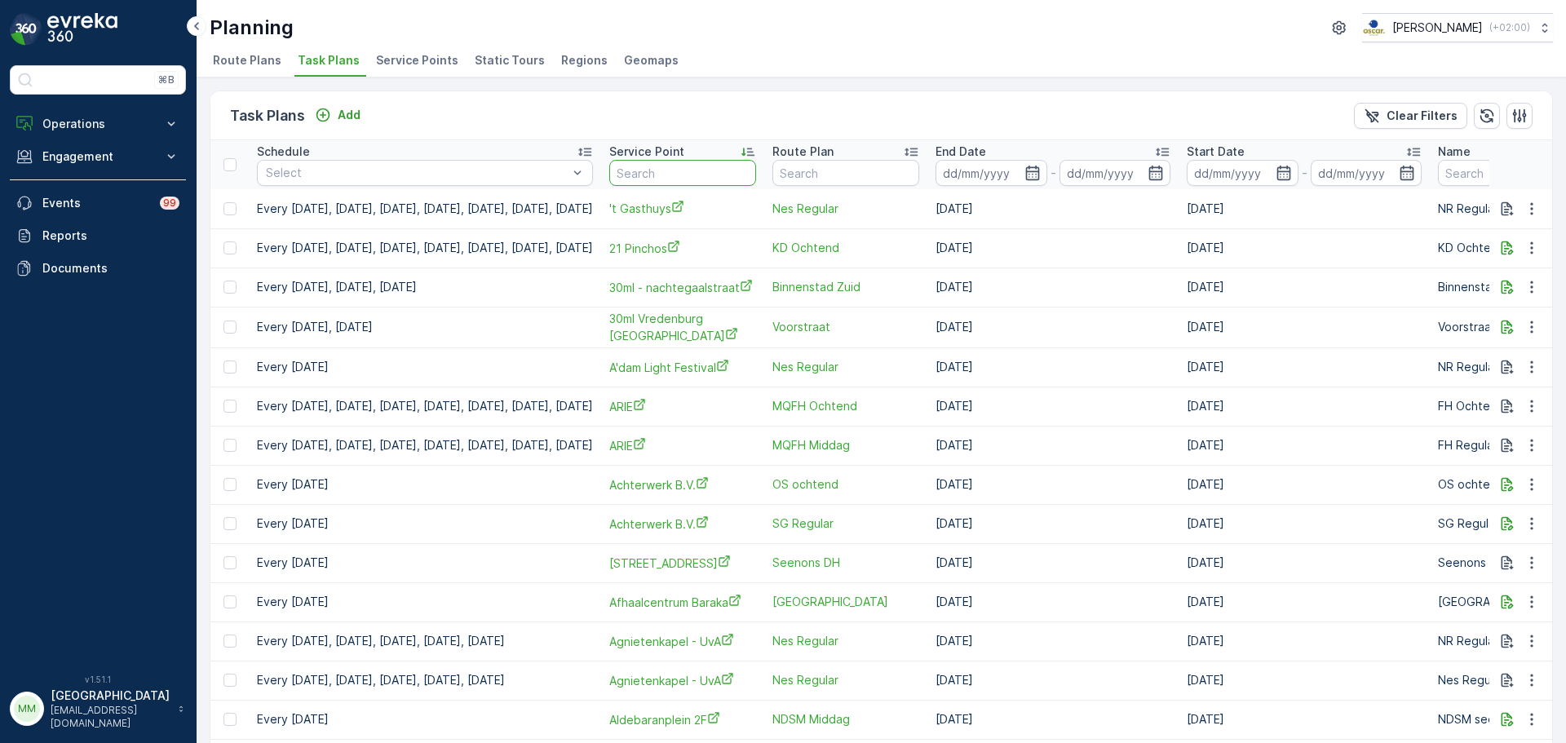
click at [715, 162] on input "text" at bounding box center [682, 173] width 147 height 26
type input "veolia"
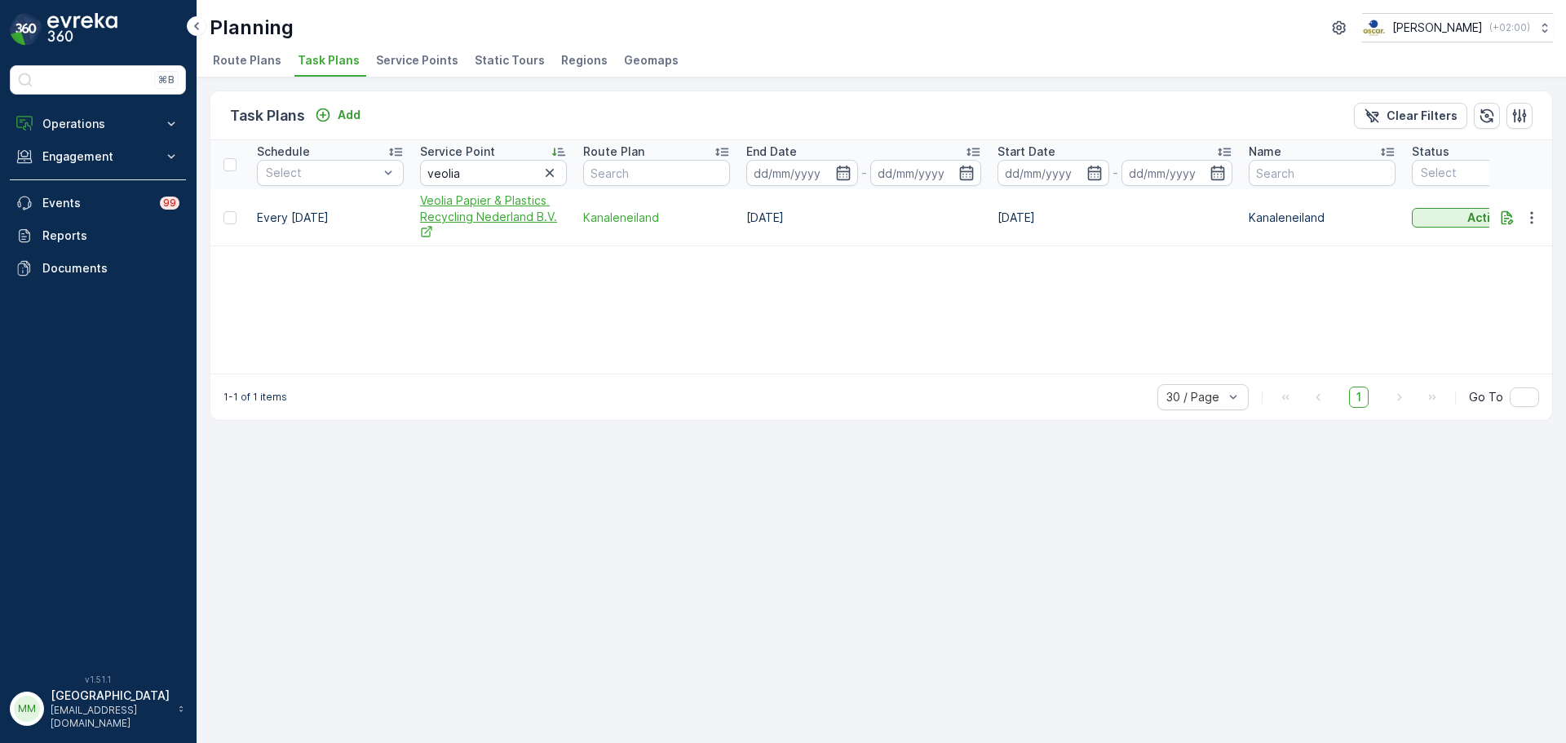
click at [489, 215] on span "Veolia Papier & Plastics Recycling Nederland B.V." at bounding box center [493, 218] width 147 height 50
click at [1541, 223] on button "button" at bounding box center [1531, 218] width 29 height 20
click at [1512, 272] on span "Edit Task Plan" at bounding box center [1503, 265] width 76 height 16
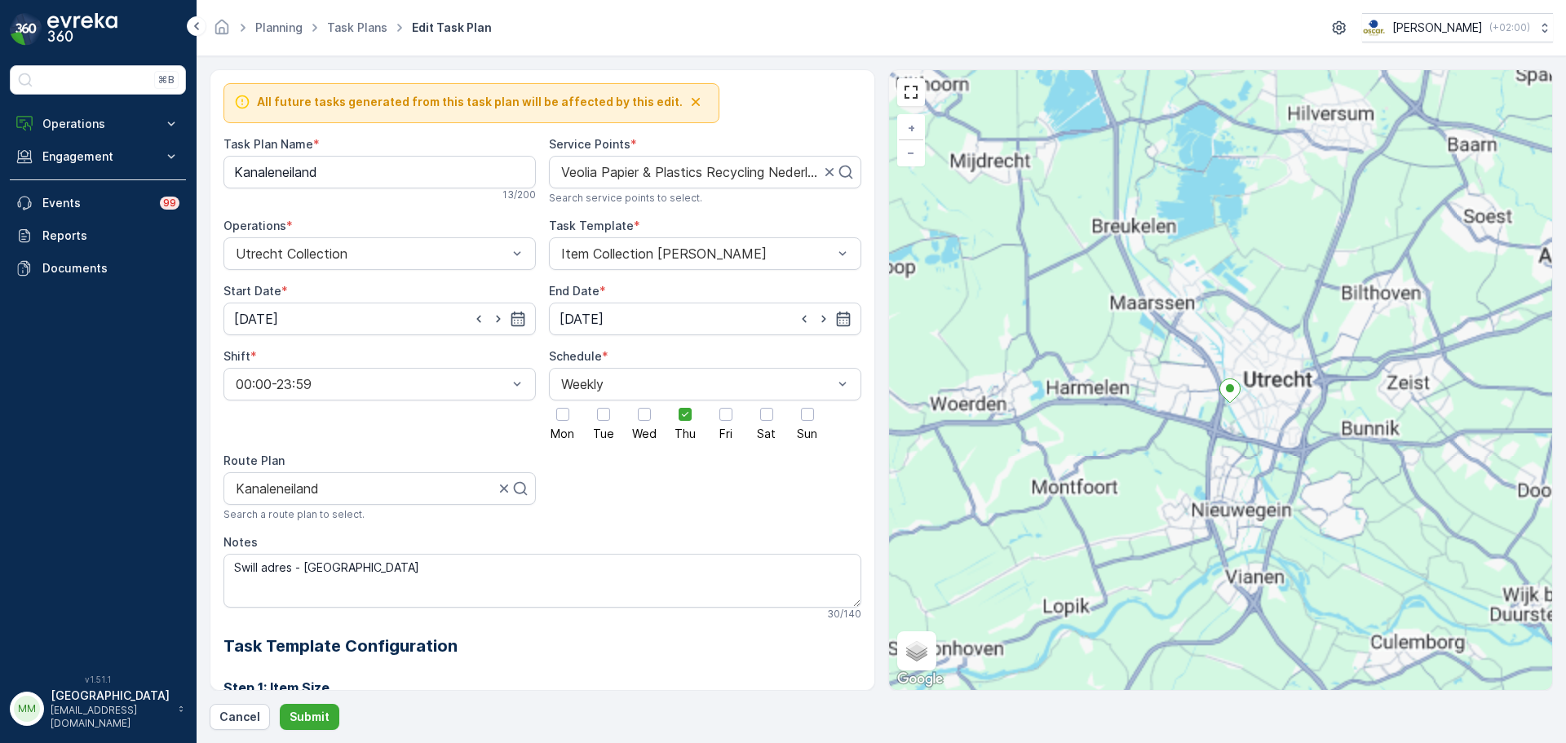
scroll to position [438, 0]
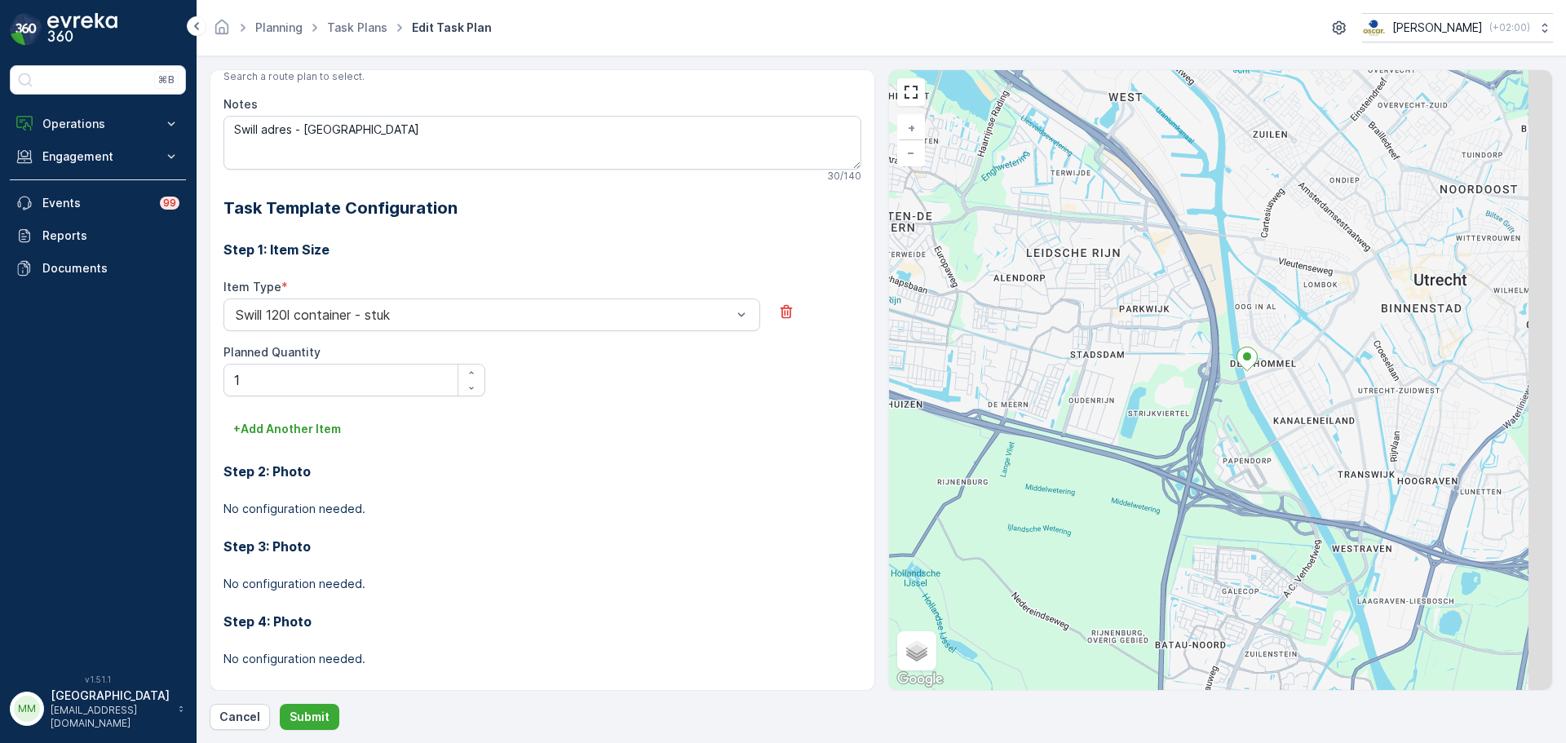
drag, startPoint x: 1359, startPoint y: 317, endPoint x: 1285, endPoint y: 415, distance: 122.8
click at [1286, 415] on div "+ − Satellite Roadmap Terrain Hybrid Leaflet Keyboard shortcuts Map Data Map da…" at bounding box center [1221, 380] width 664 height 620
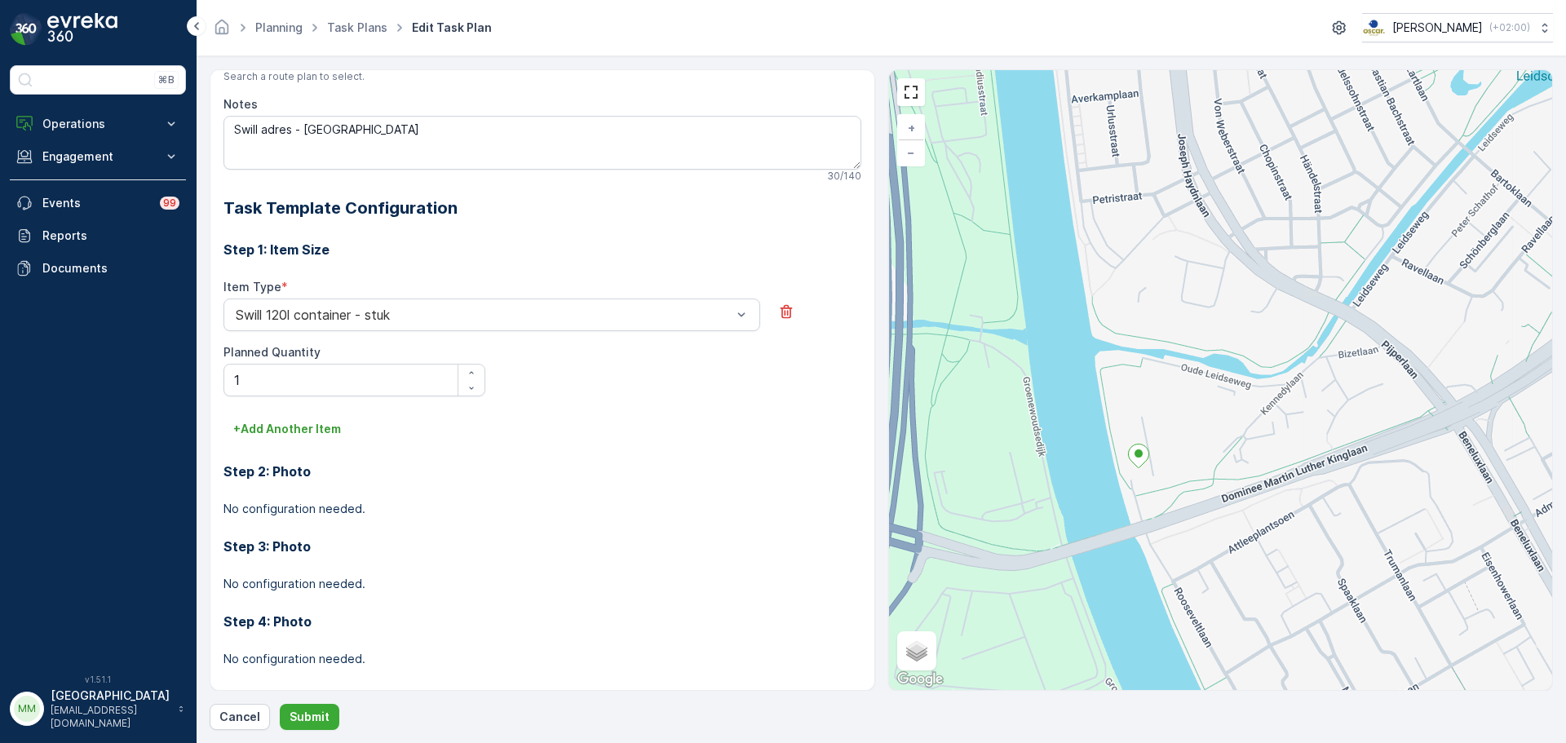
drag, startPoint x: 1194, startPoint y: 456, endPoint x: 1232, endPoint y: 393, distance: 73.2
click at [1232, 393] on div "+ − Satellite Roadmap Terrain Hybrid Leaflet Keyboard shortcuts Map Data Map da…" at bounding box center [1221, 380] width 664 height 620
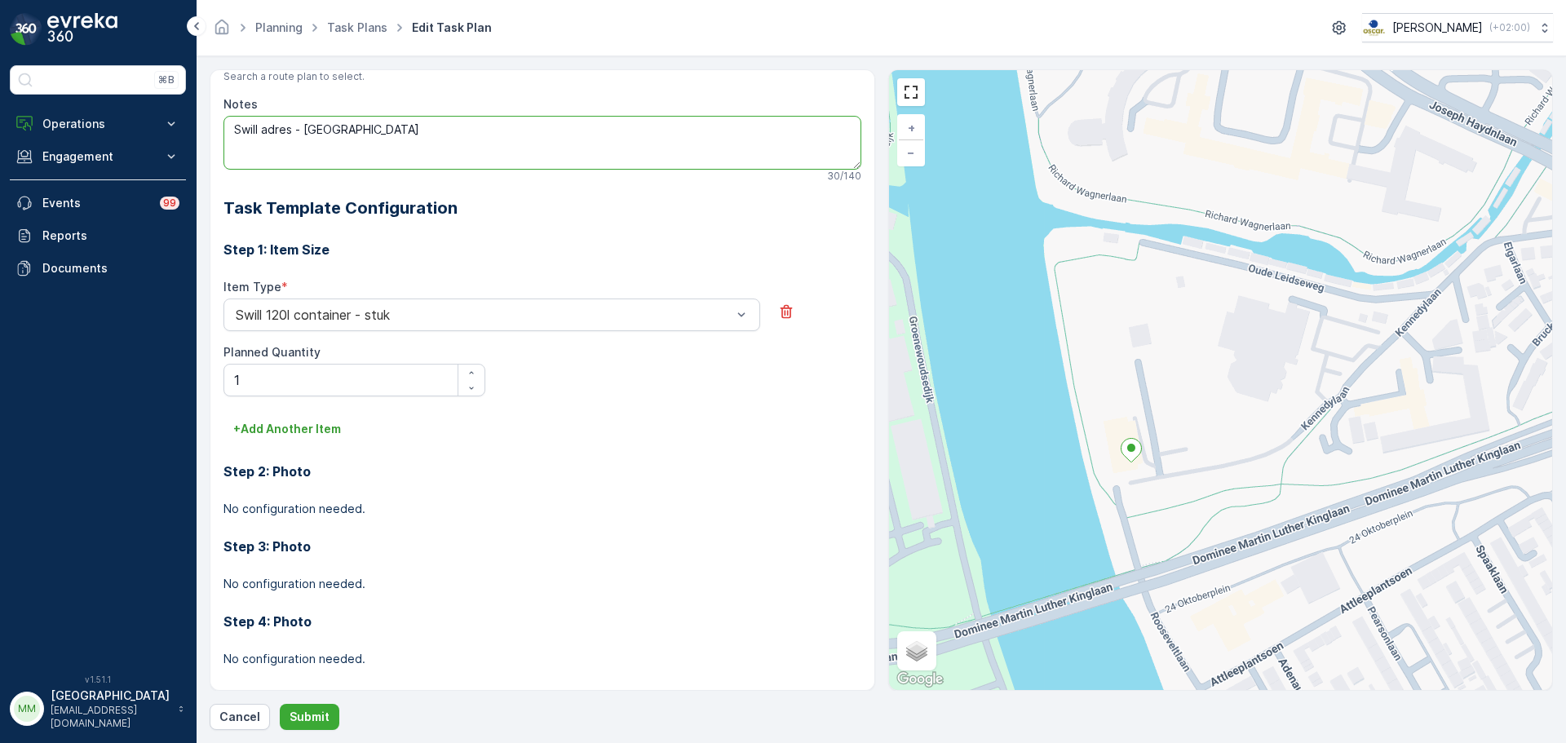
drag, startPoint x: 440, startPoint y: 130, endPoint x: 200, endPoint y: 116, distance: 241.0
click at [200, 116] on form "All future tasks generated from this task plan will be affected by this edit. T…" at bounding box center [882, 399] width 1370 height 687
click at [216, 109] on div "All future tasks generated from this task plan will be affected by this edit. T…" at bounding box center [543, 380] width 666 height 622
type textarea "Langs hoofdingang naar achteren, daar worden de containers aangeboden."
click at [313, 717] on p "Submit" at bounding box center [310, 717] width 40 height 16
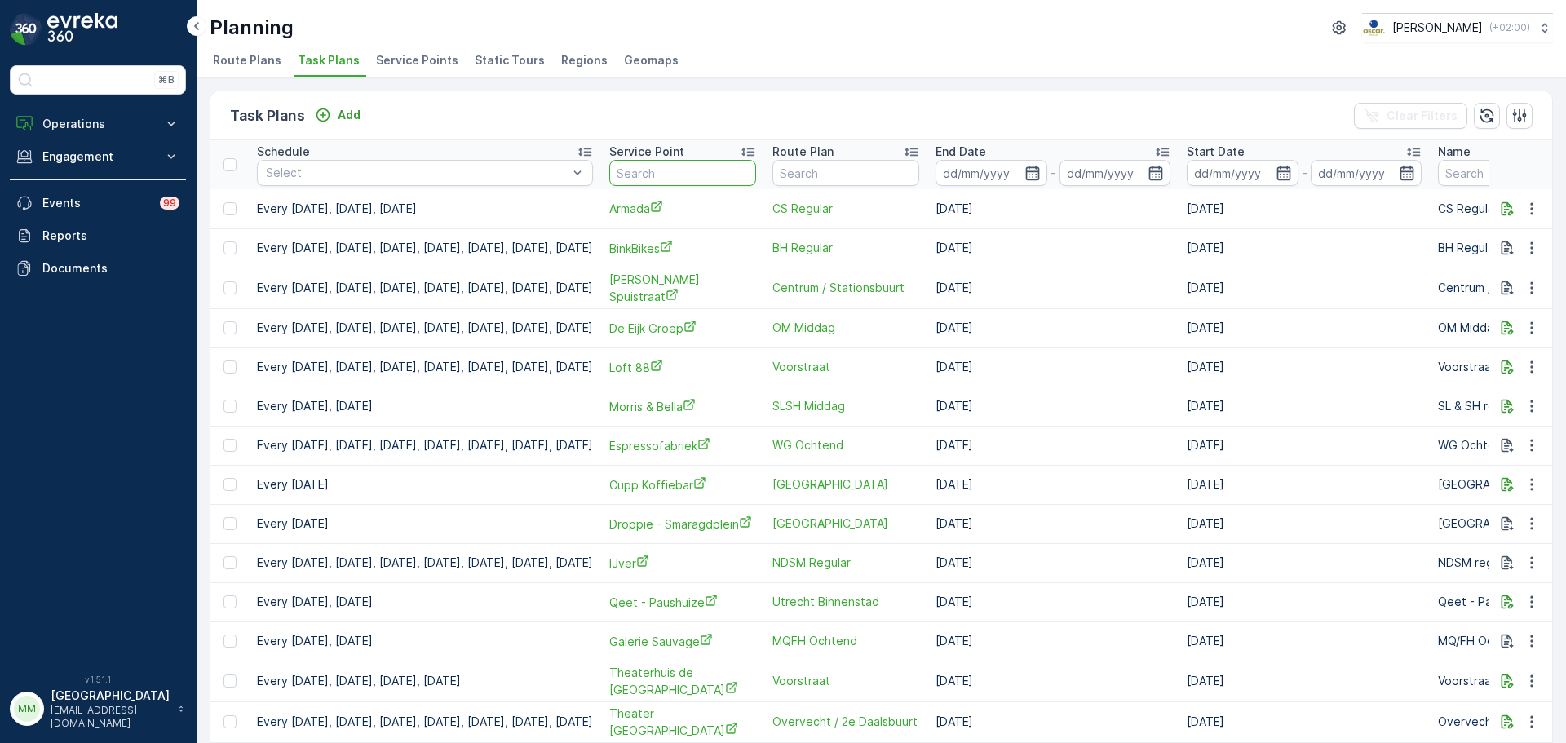
click at [708, 179] on input "text" at bounding box center [682, 173] width 147 height 26
type input "tobac"
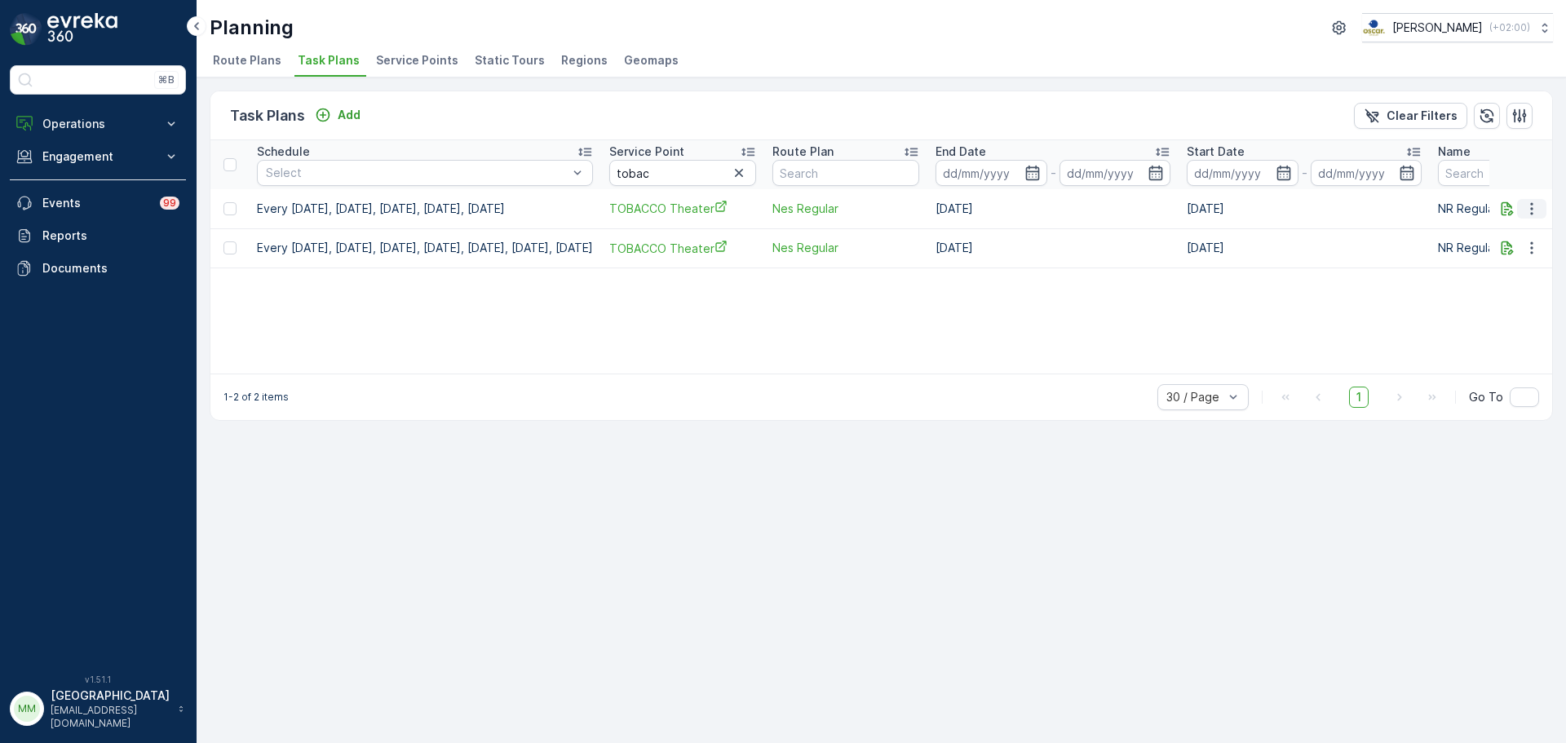
click at [1528, 214] on icon "button" at bounding box center [1532, 209] width 16 height 16
click at [1496, 258] on span "Edit Task Plan" at bounding box center [1503, 256] width 76 height 16
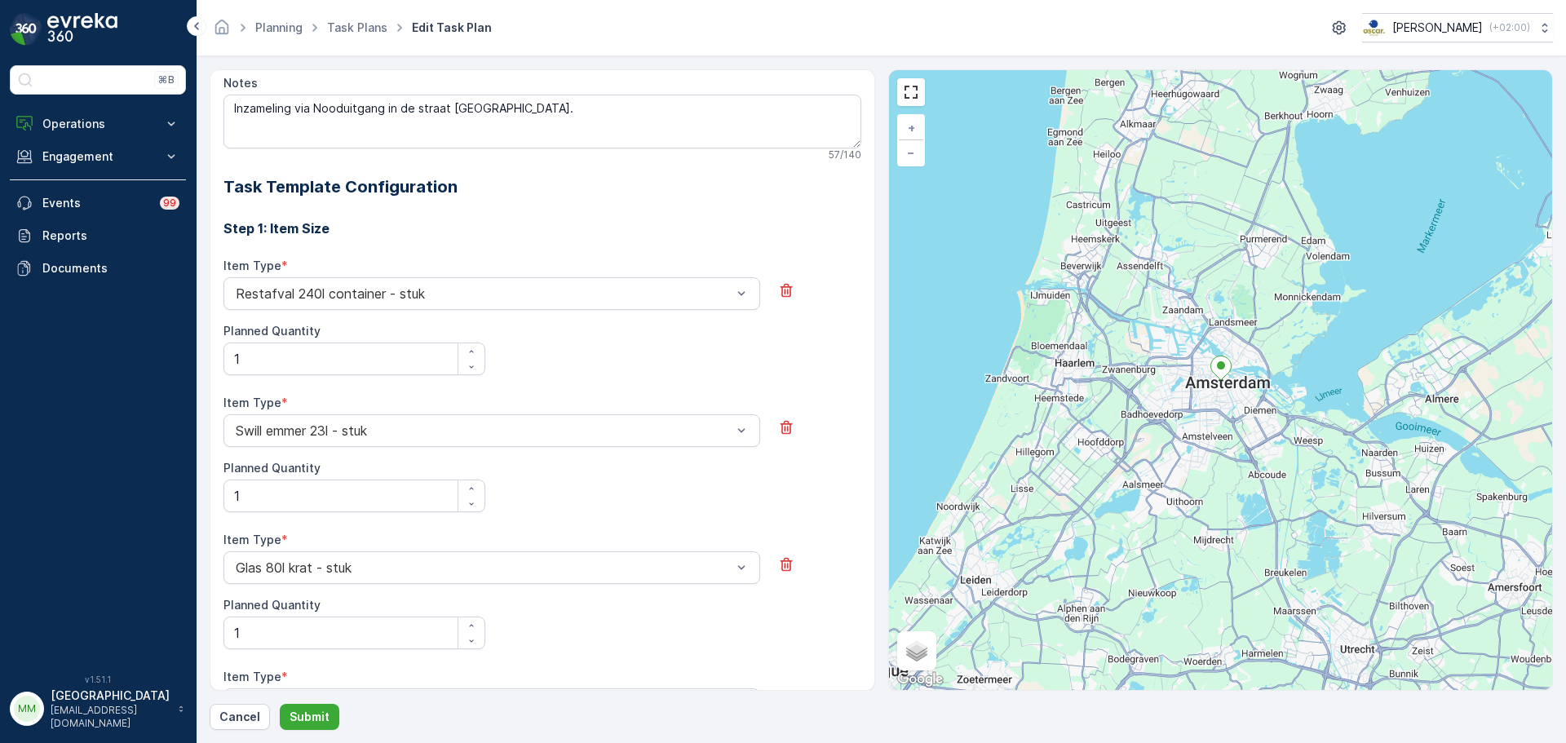
scroll to position [200, 0]
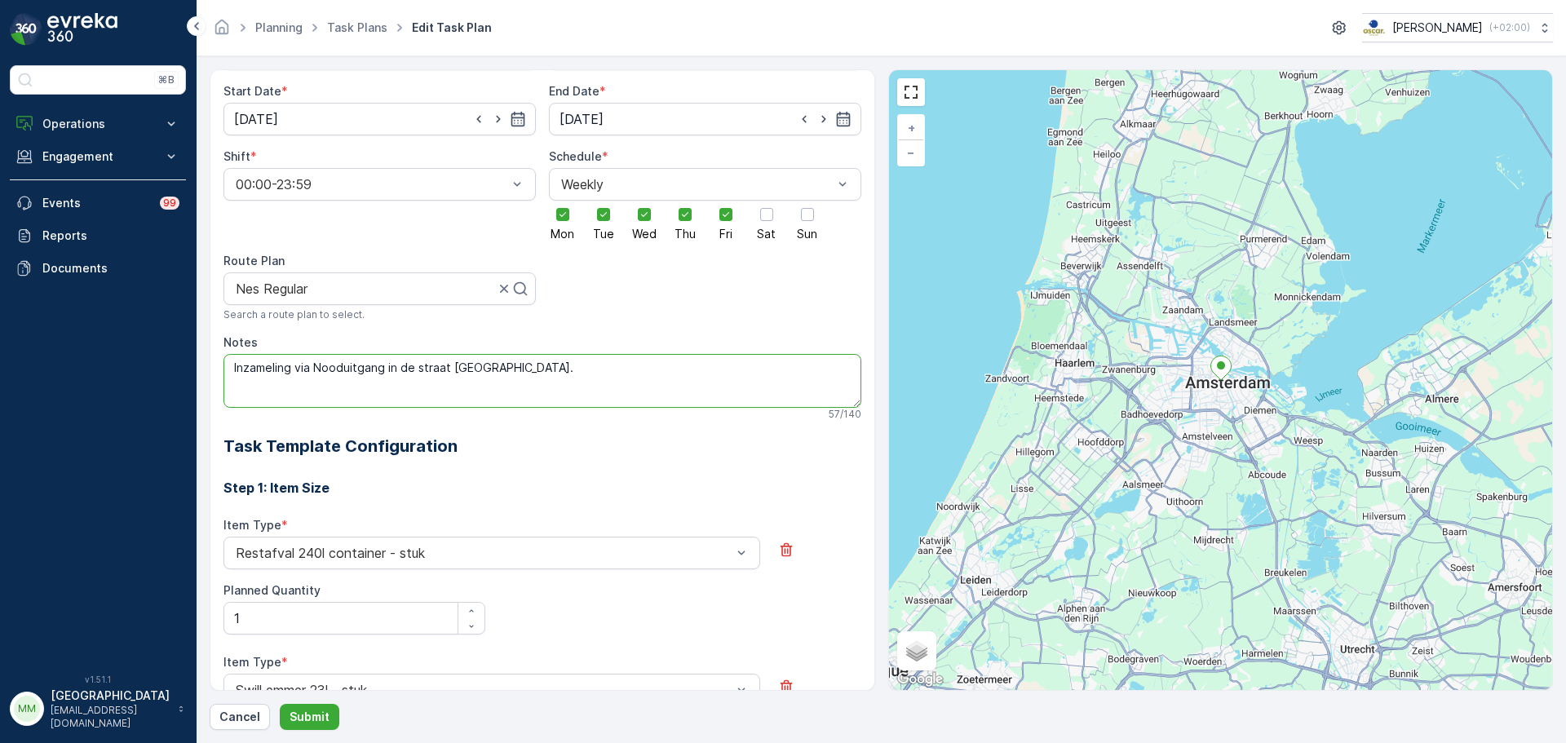
click at [578, 372] on textarea "Inzameling via Nooduitgang in de straat Gebed Zonder End." at bounding box center [543, 381] width 638 height 54
type textarea "Inzameling via Nooduitgang in de straat Gebed Zonder End. graag als tweede serv…"
click at [305, 712] on p "Submit" at bounding box center [310, 717] width 40 height 16
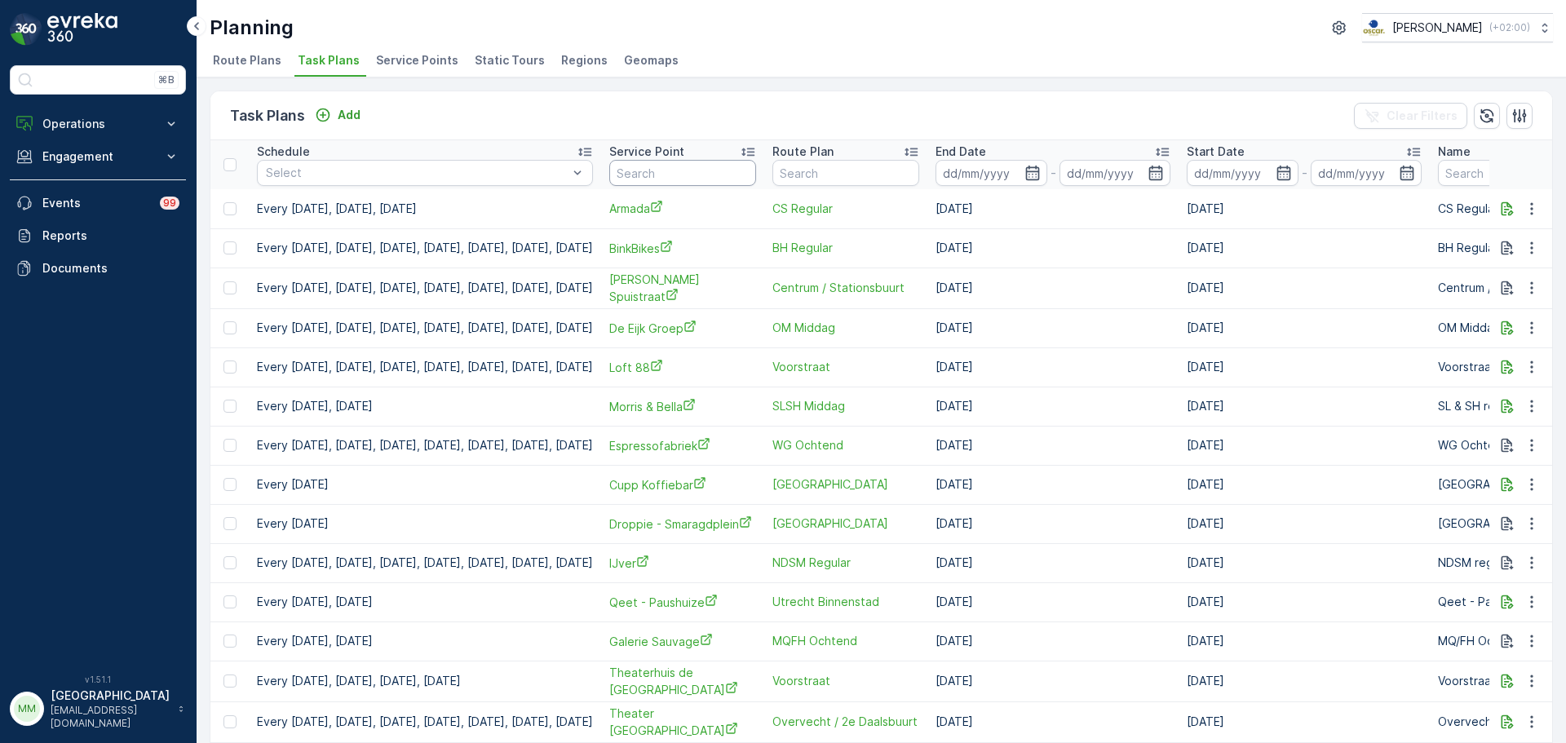
click at [740, 167] on input "text" at bounding box center [682, 173] width 147 height 26
type input "ouda"
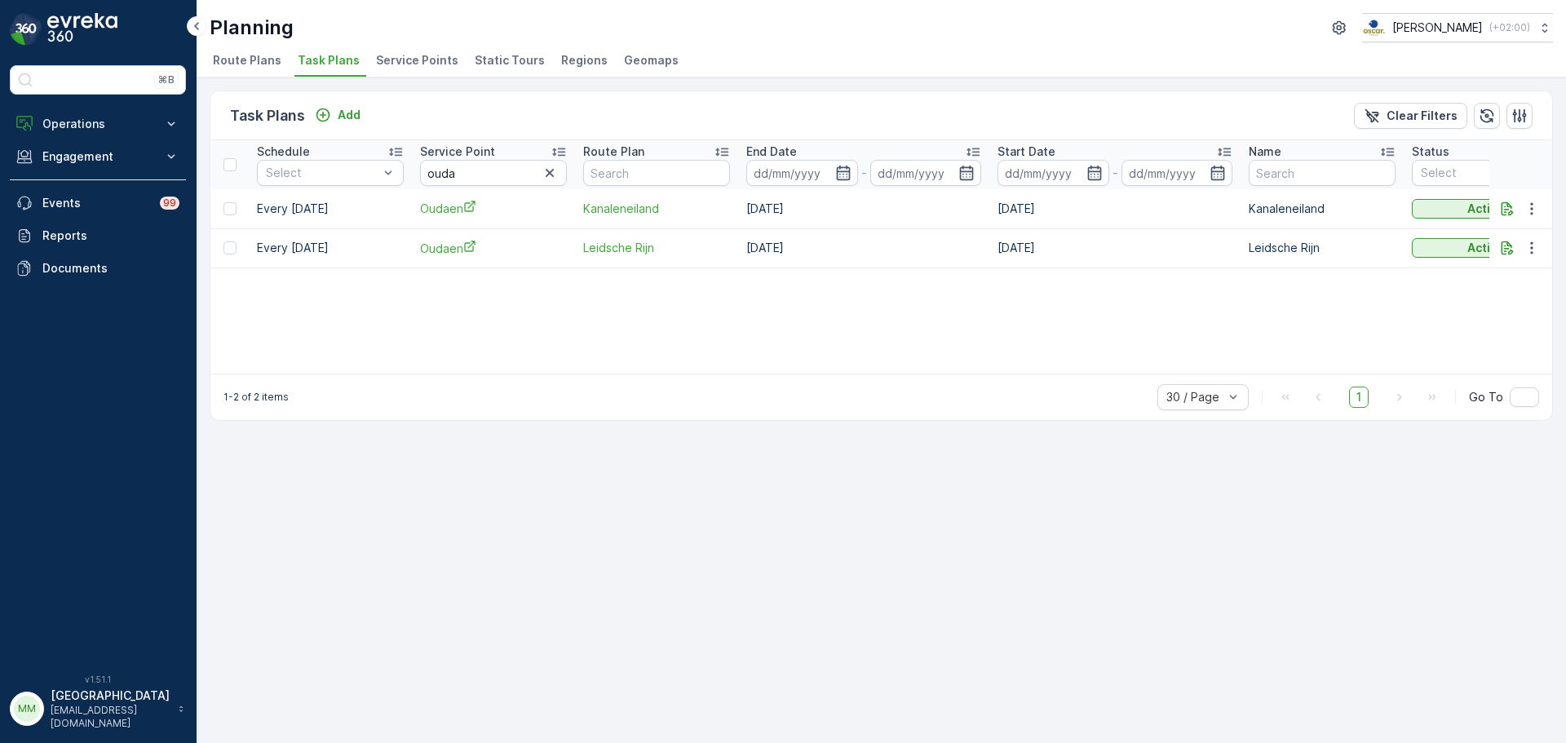
drag, startPoint x: 834, startPoint y: 247, endPoint x: 1156, endPoint y: 260, distance: 322.5
click at [1210, 269] on div "Schedule Select Service Point ouda Route Plan End Date - Start Date - Name Stat…" at bounding box center [881, 256] width 1342 height 233
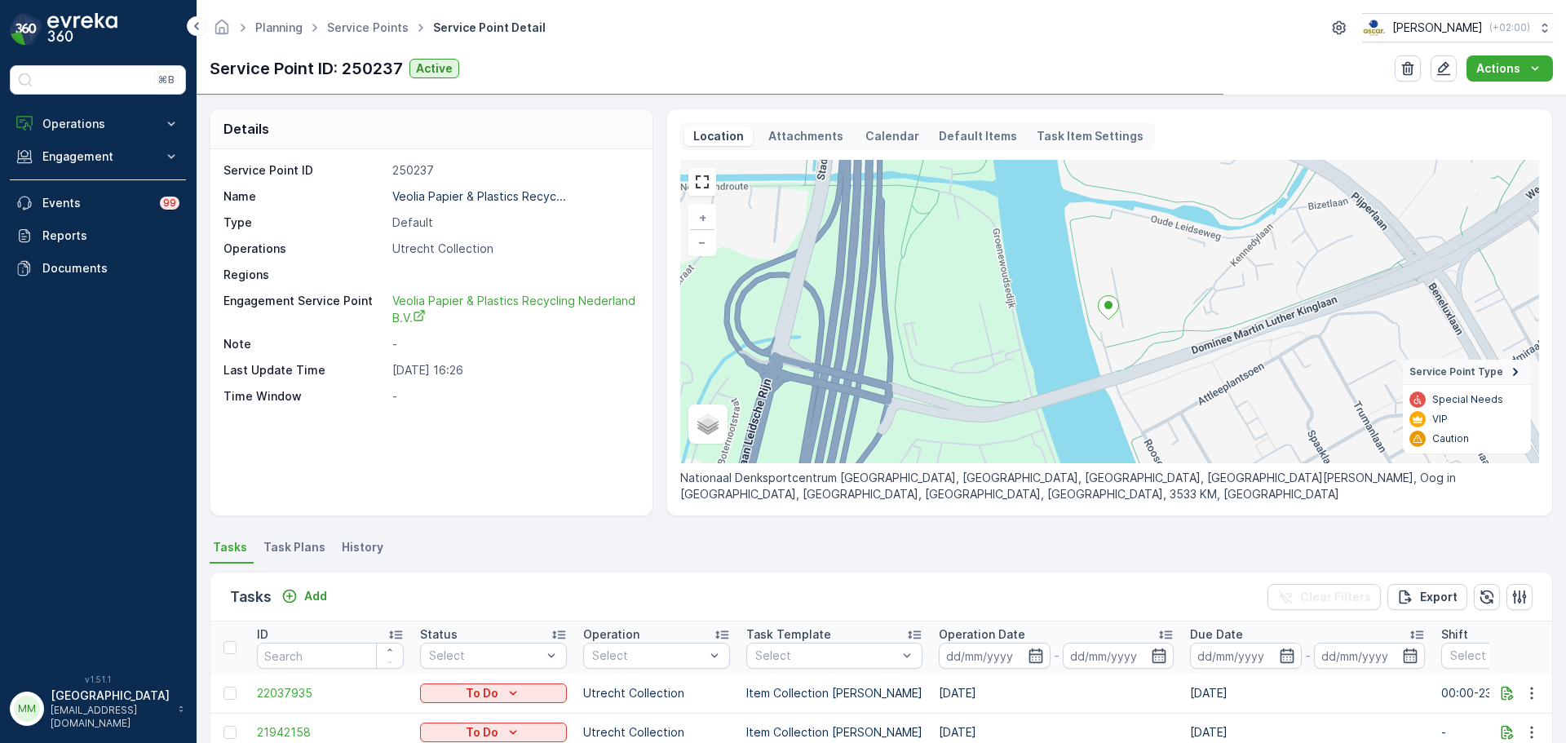
scroll to position [82, 0]
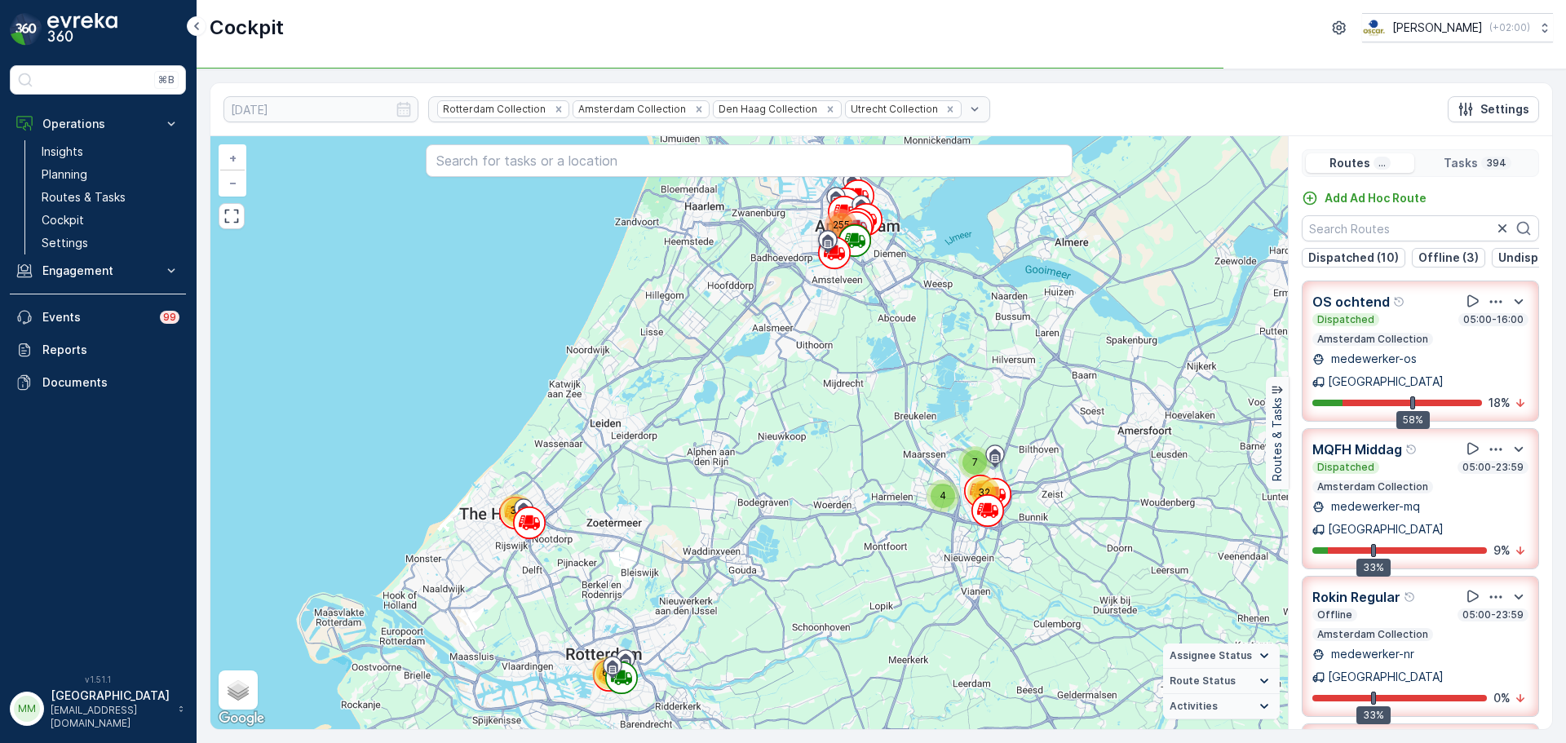
scroll to position [283, 0]
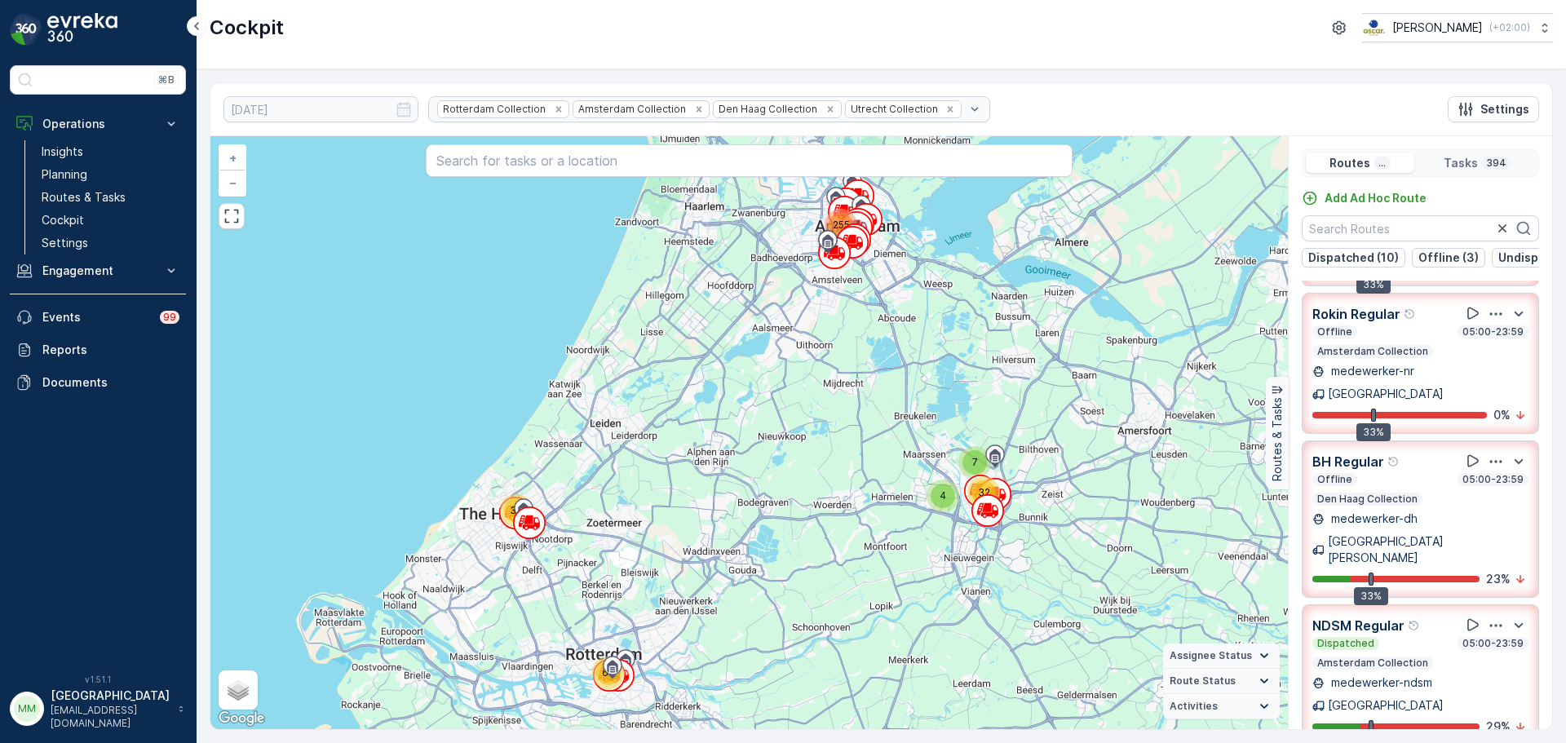
click at [69, 38] on img at bounding box center [82, 29] width 70 height 33
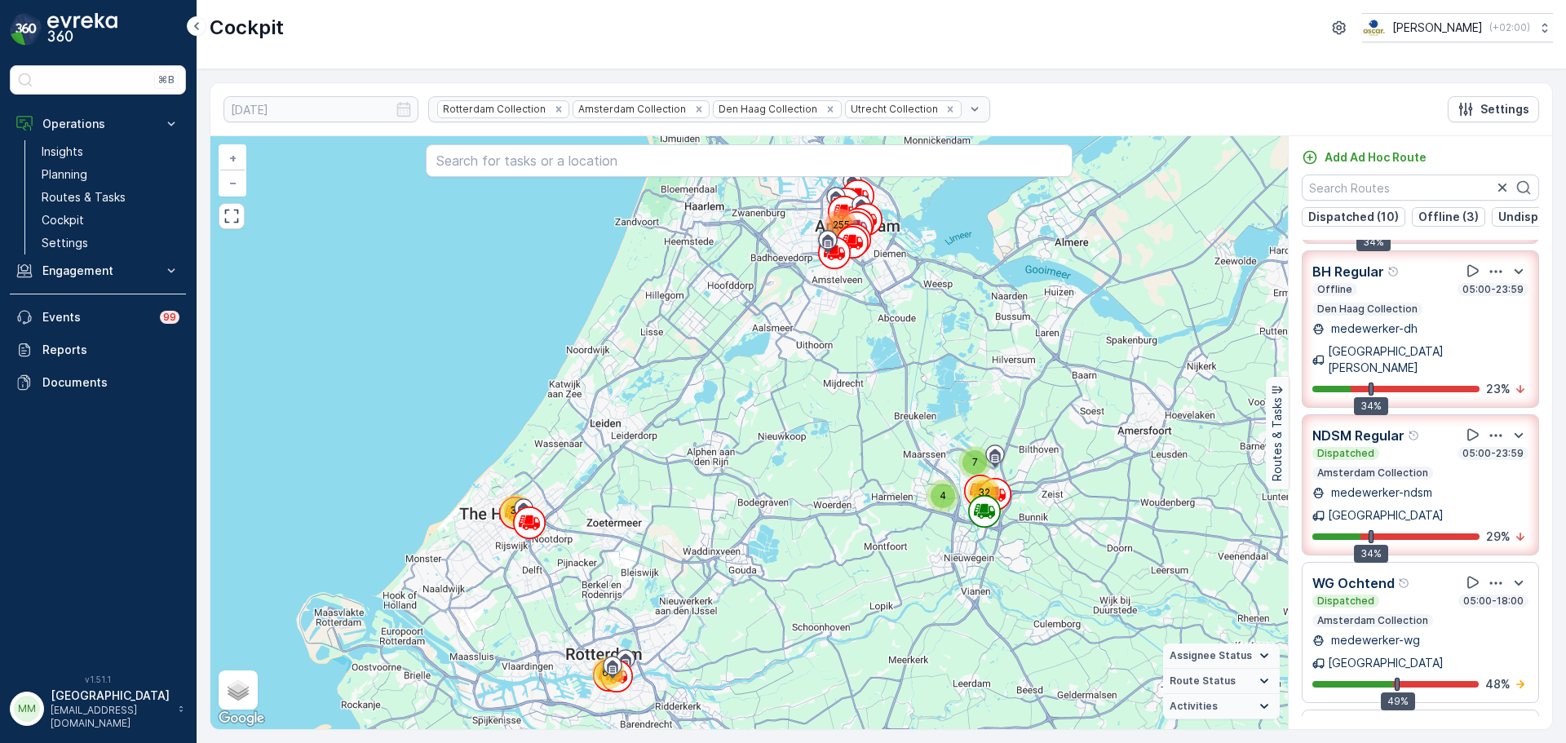
scroll to position [595, 0]
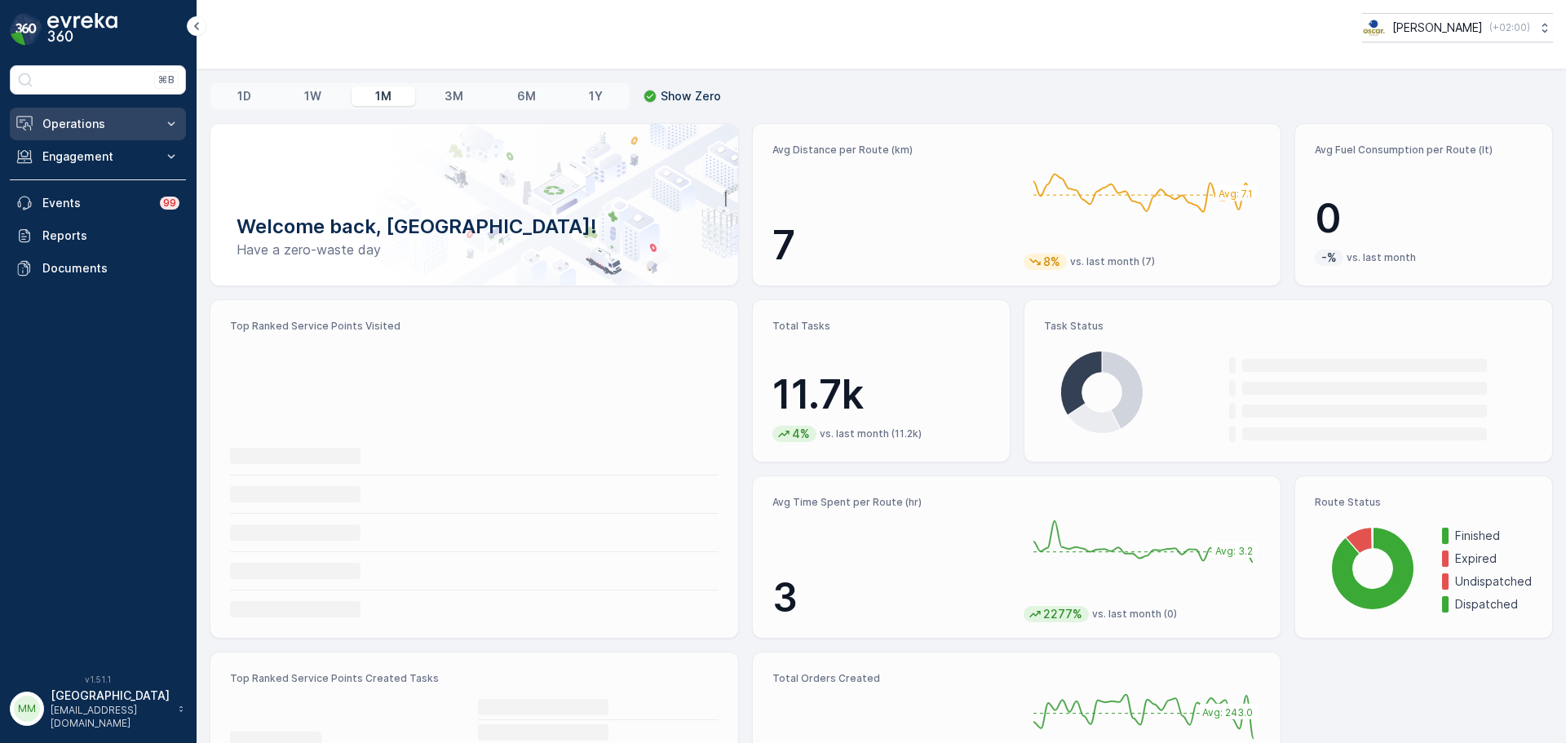
click at [64, 117] on p "Operations" at bounding box center [97, 124] width 111 height 16
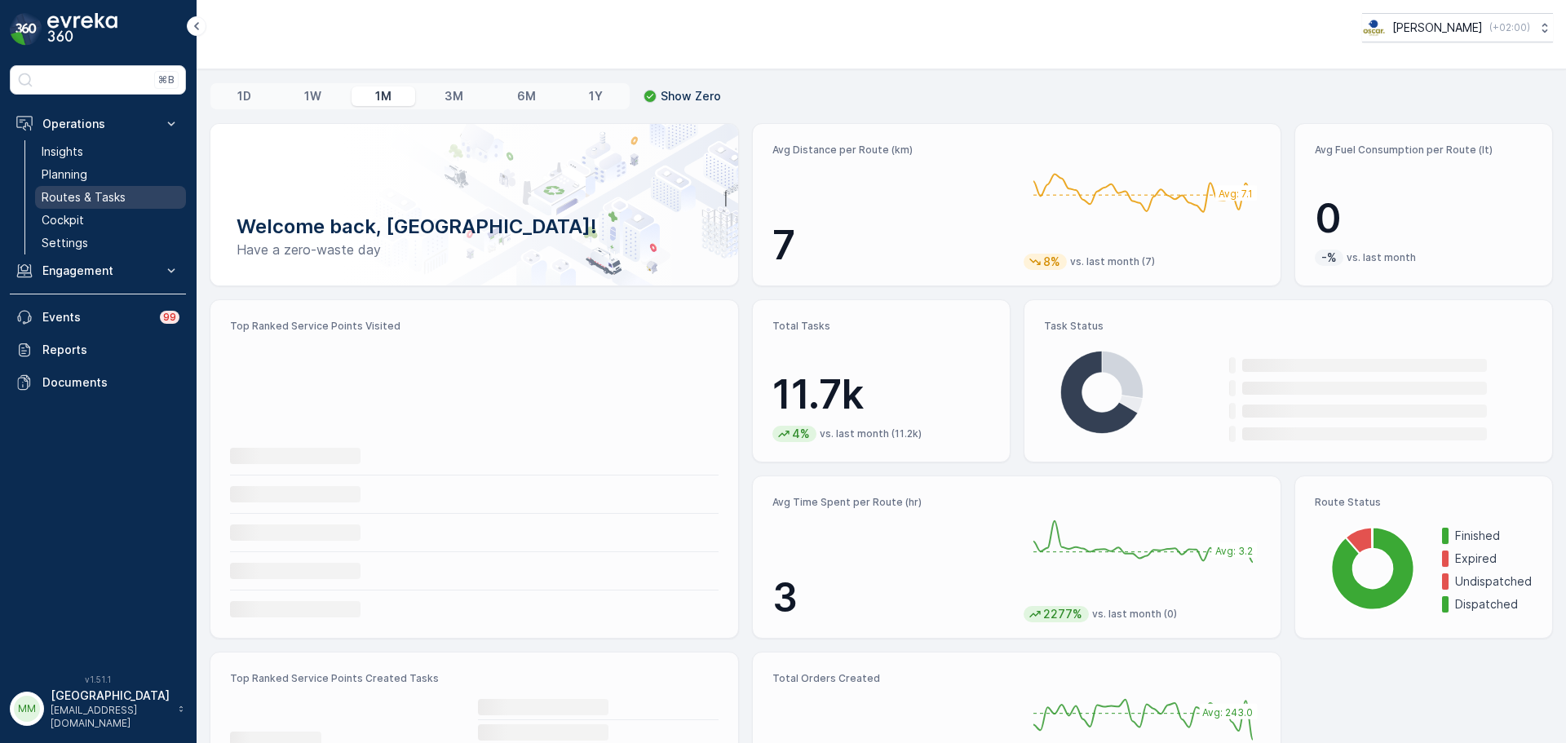
click at [95, 197] on p "Routes & Tasks" at bounding box center [84, 197] width 84 height 16
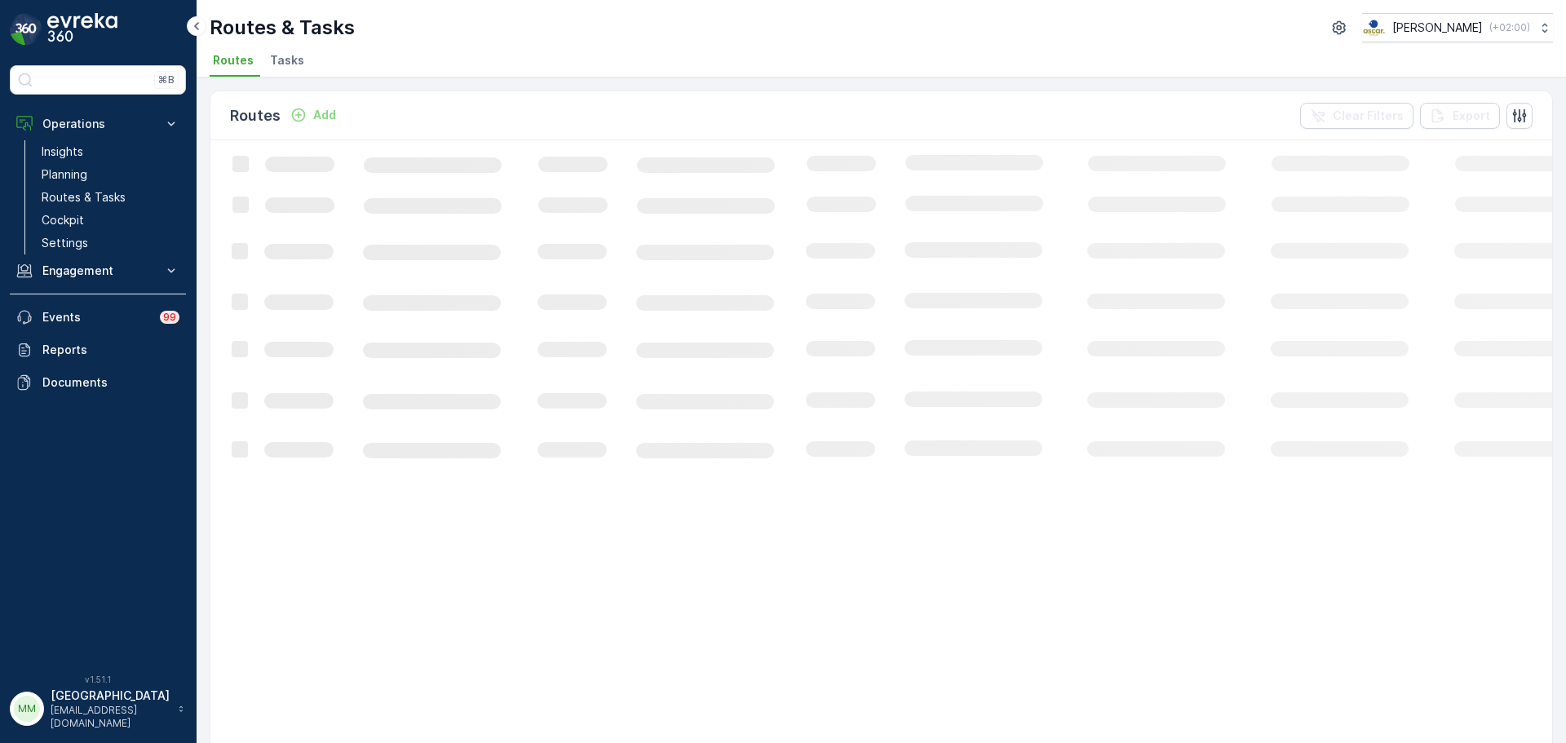
click at [285, 61] on span "Tasks" at bounding box center [287, 60] width 34 height 16
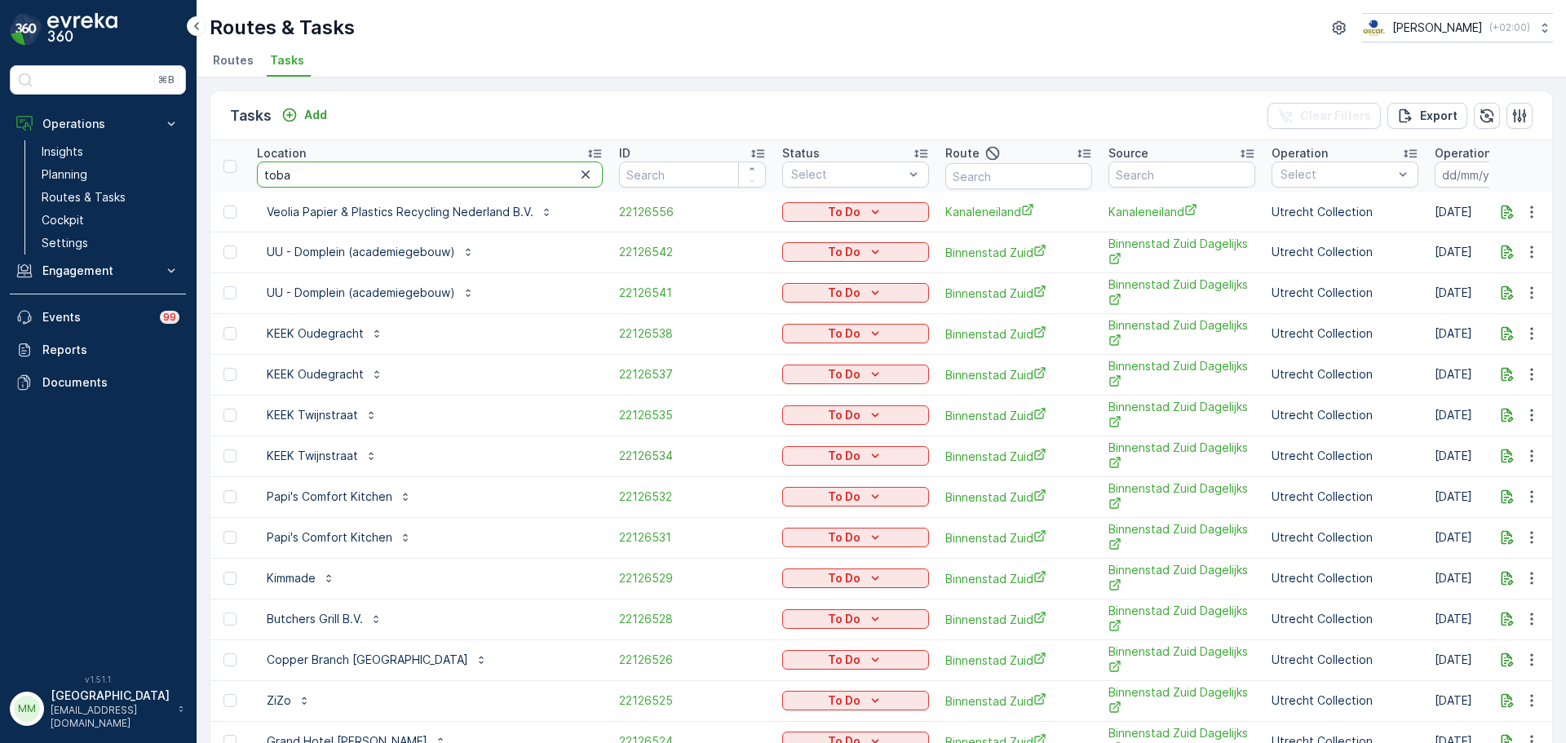
type input "tobac"
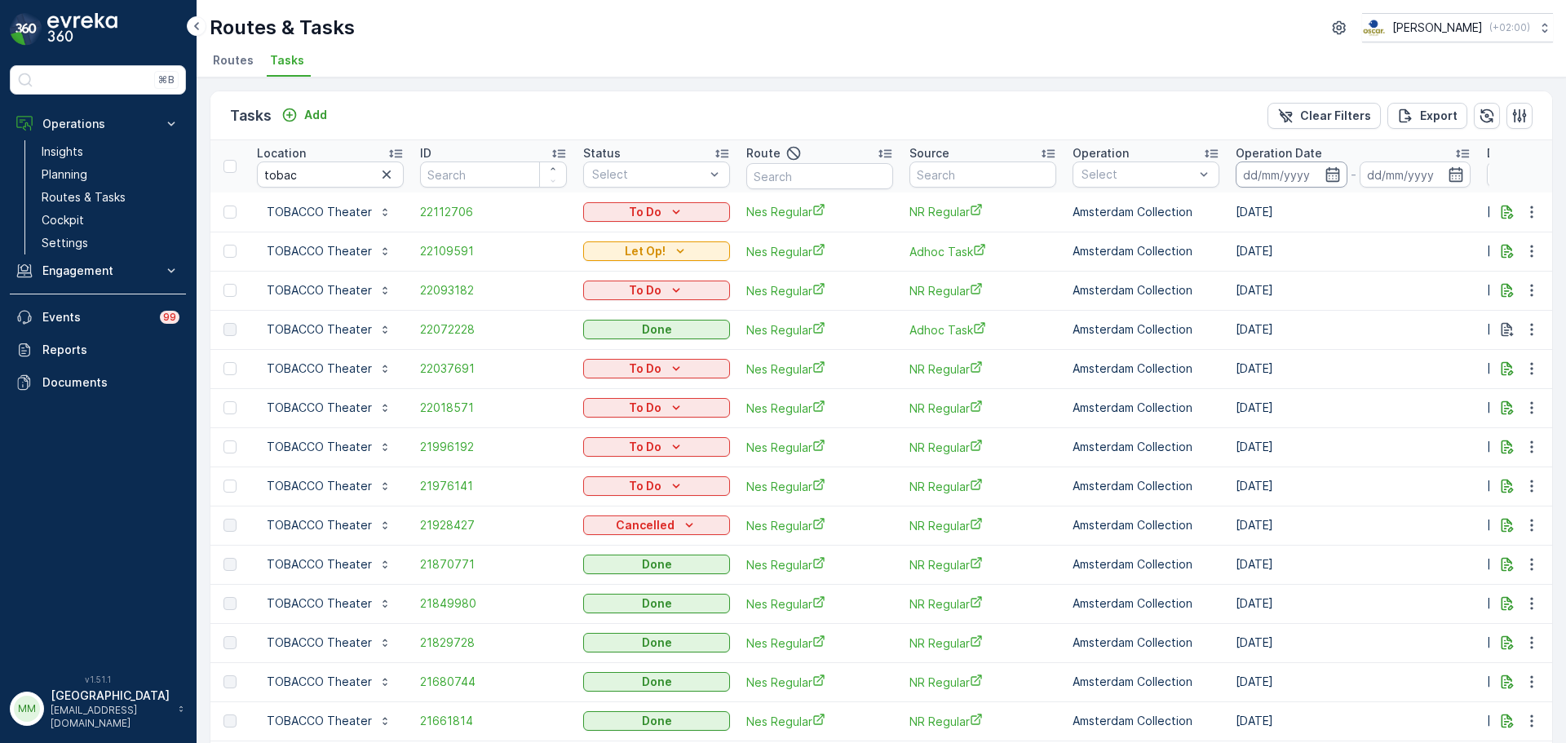
click at [1261, 169] on input at bounding box center [1292, 175] width 112 height 26
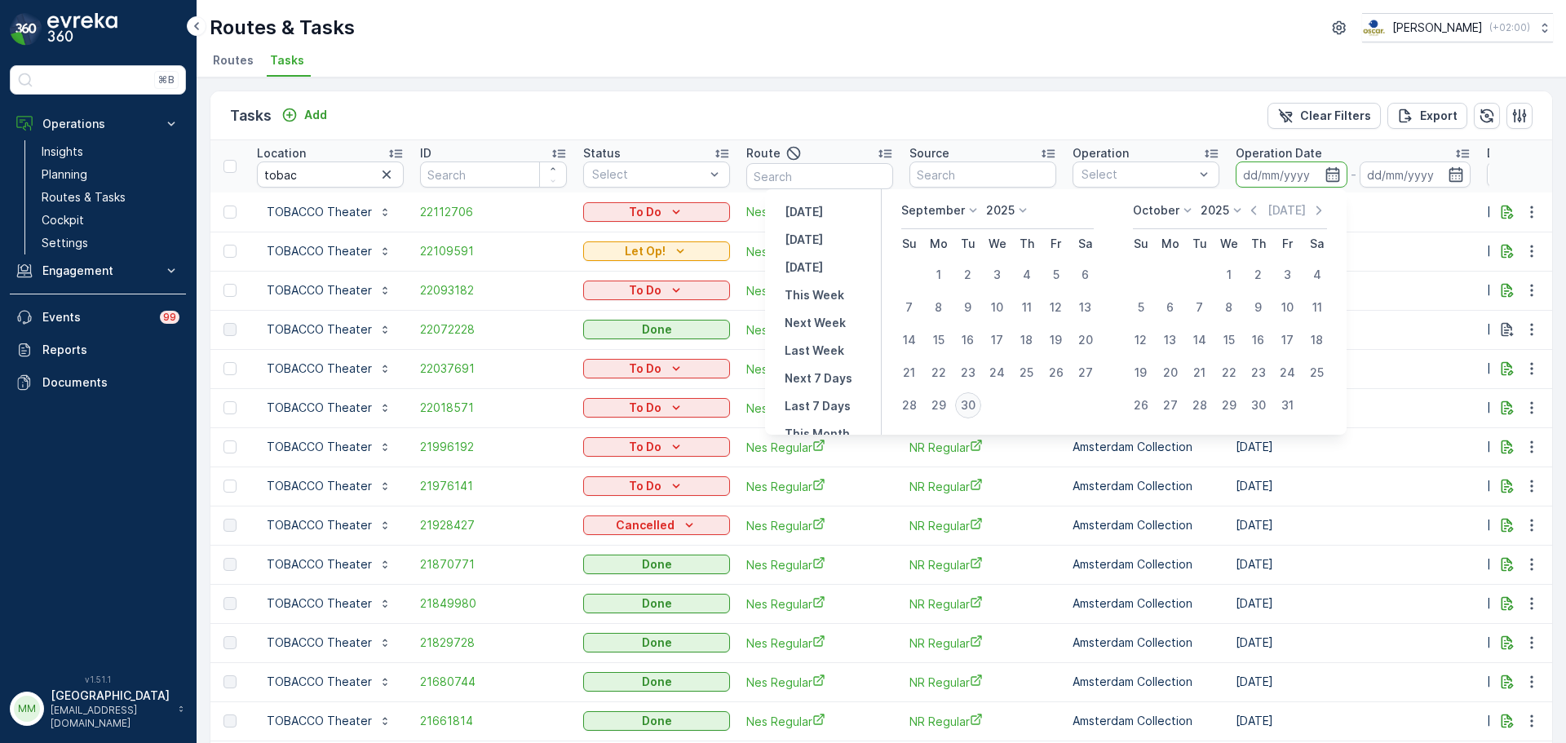
click at [965, 404] on div "30" at bounding box center [968, 405] width 26 height 26
type input "[DATE]"
click at [965, 404] on div "30" at bounding box center [968, 405] width 26 height 26
type input "[DATE]"
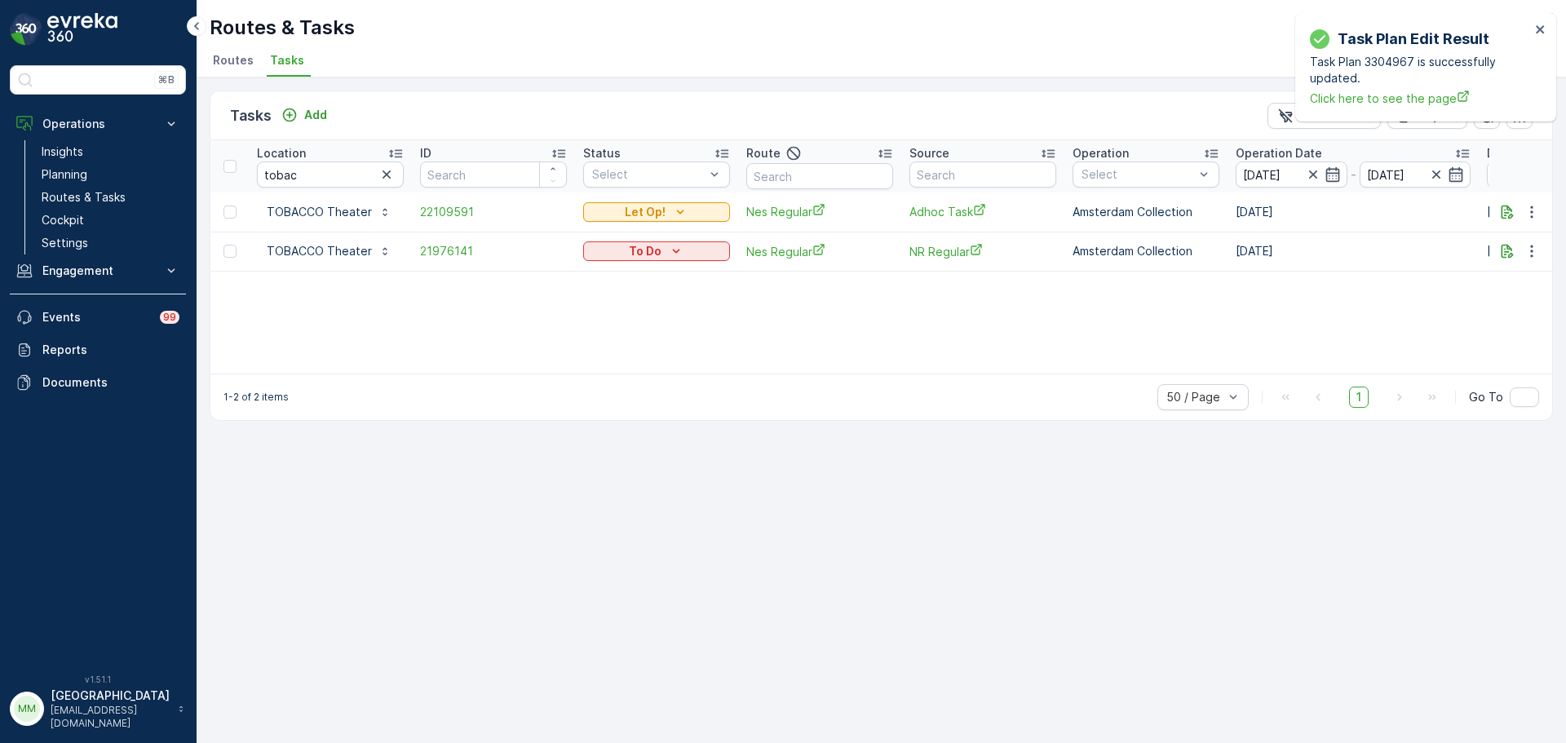
click at [1547, 34] on div "Task Plan Edit Result Task Plan 3304967 is successfully updated. Click here to …" at bounding box center [1425, 67] width 261 height 108
click at [1541, 29] on icon "close" at bounding box center [1540, 29] width 8 height 8
click at [452, 211] on span "22109591" at bounding box center [493, 212] width 147 height 16
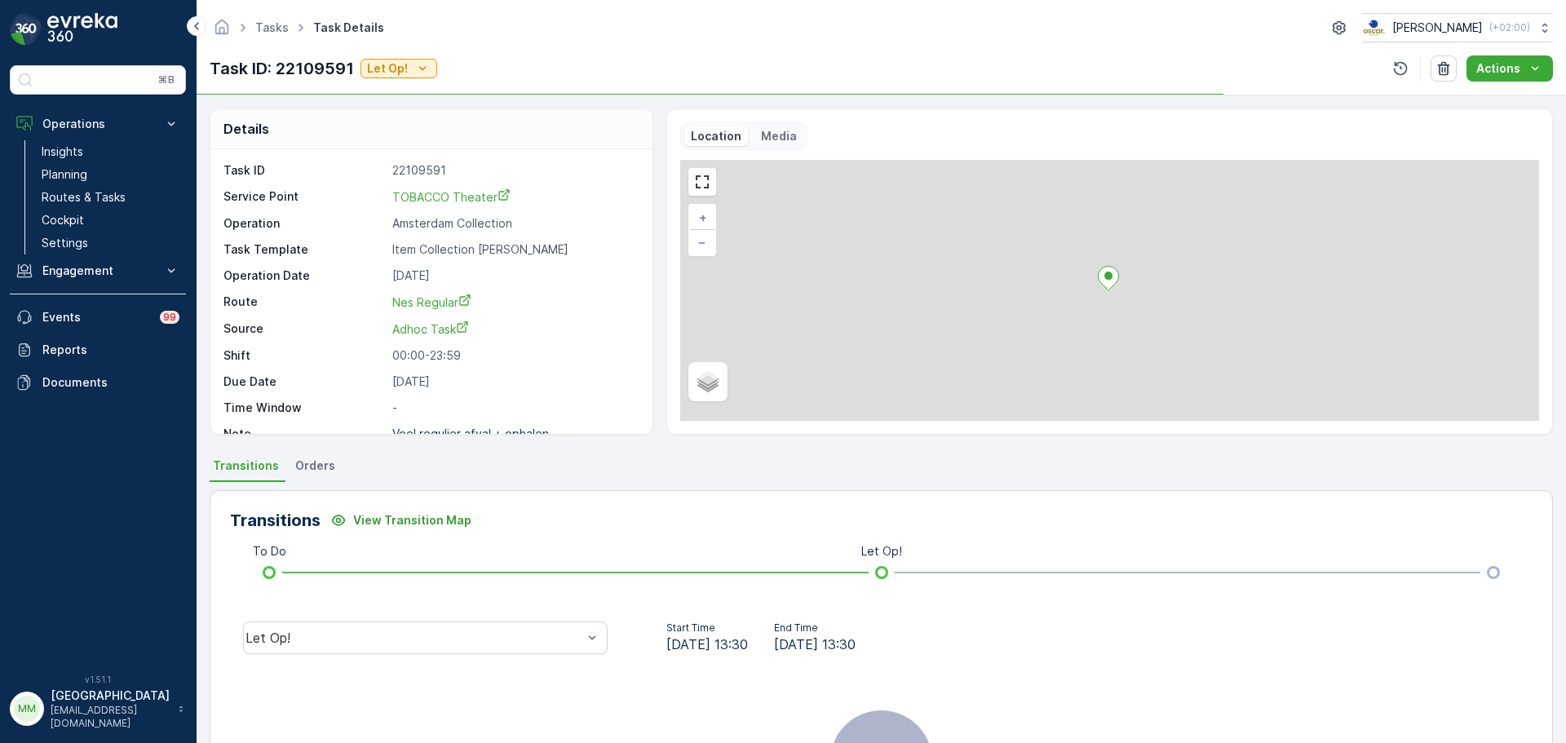
scroll to position [21, 0]
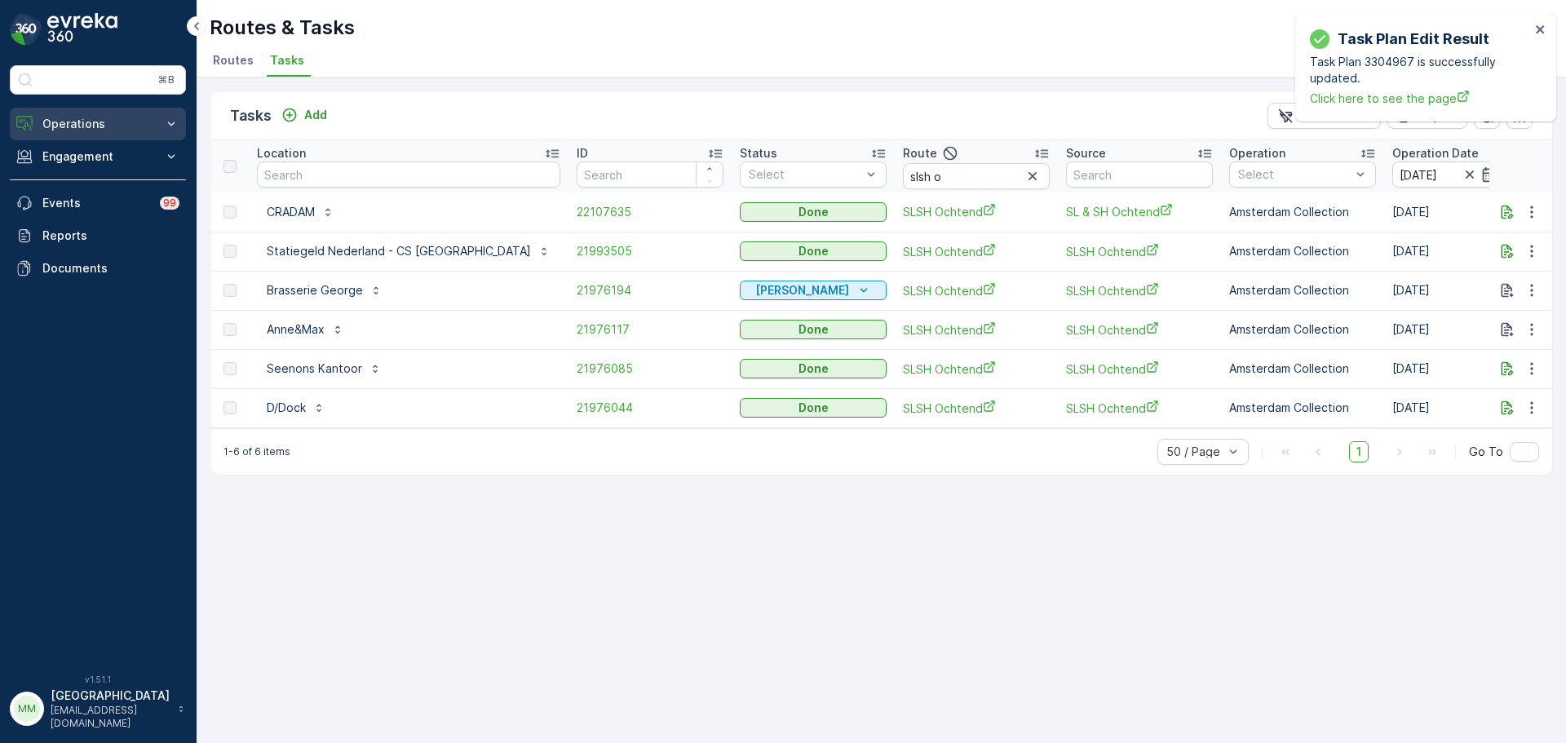
drag, startPoint x: 92, startPoint y: 120, endPoint x: 101, endPoint y: 133, distance: 15.8
click at [92, 120] on p "Operations" at bounding box center [97, 124] width 111 height 16
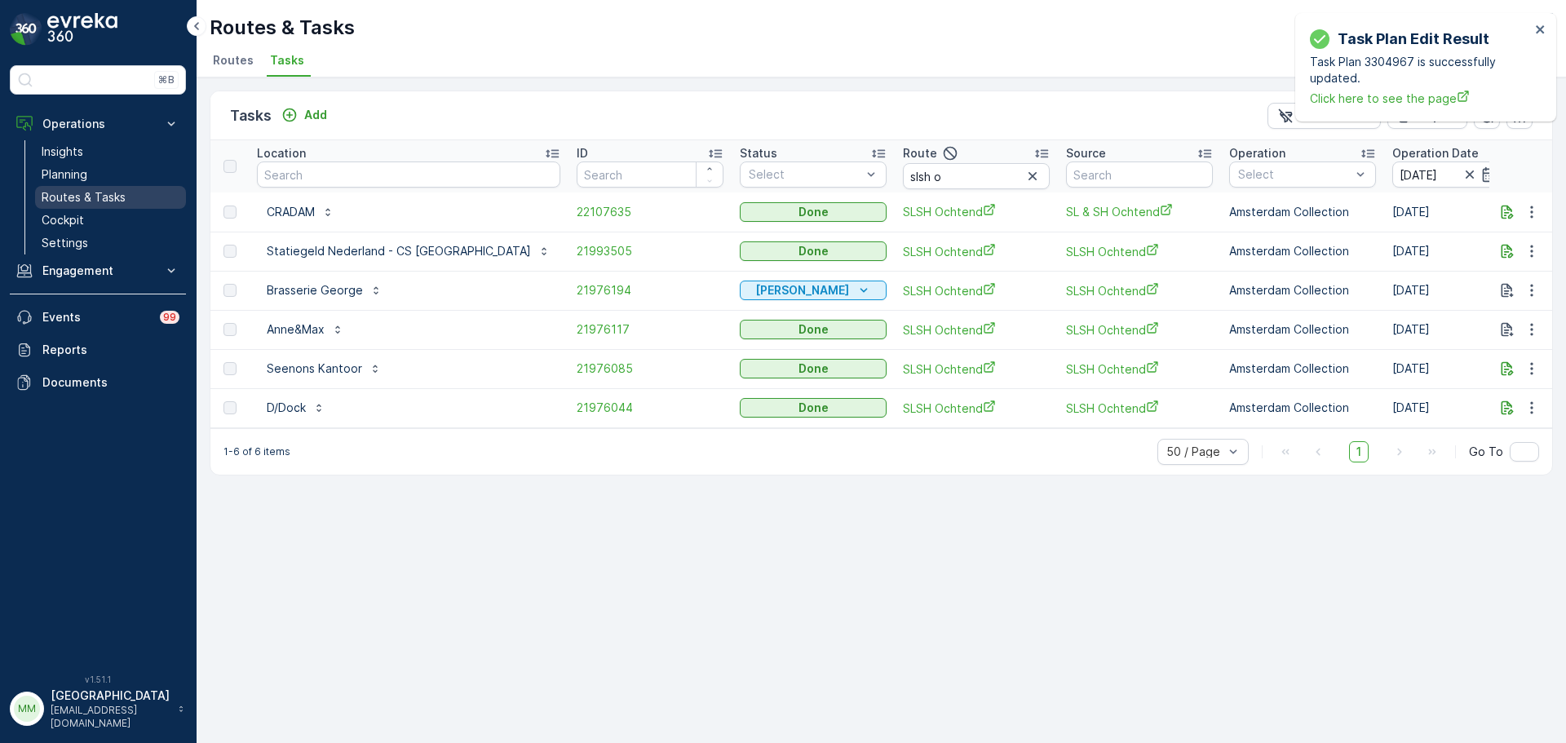
click at [112, 194] on p "Routes & Tasks" at bounding box center [84, 197] width 84 height 16
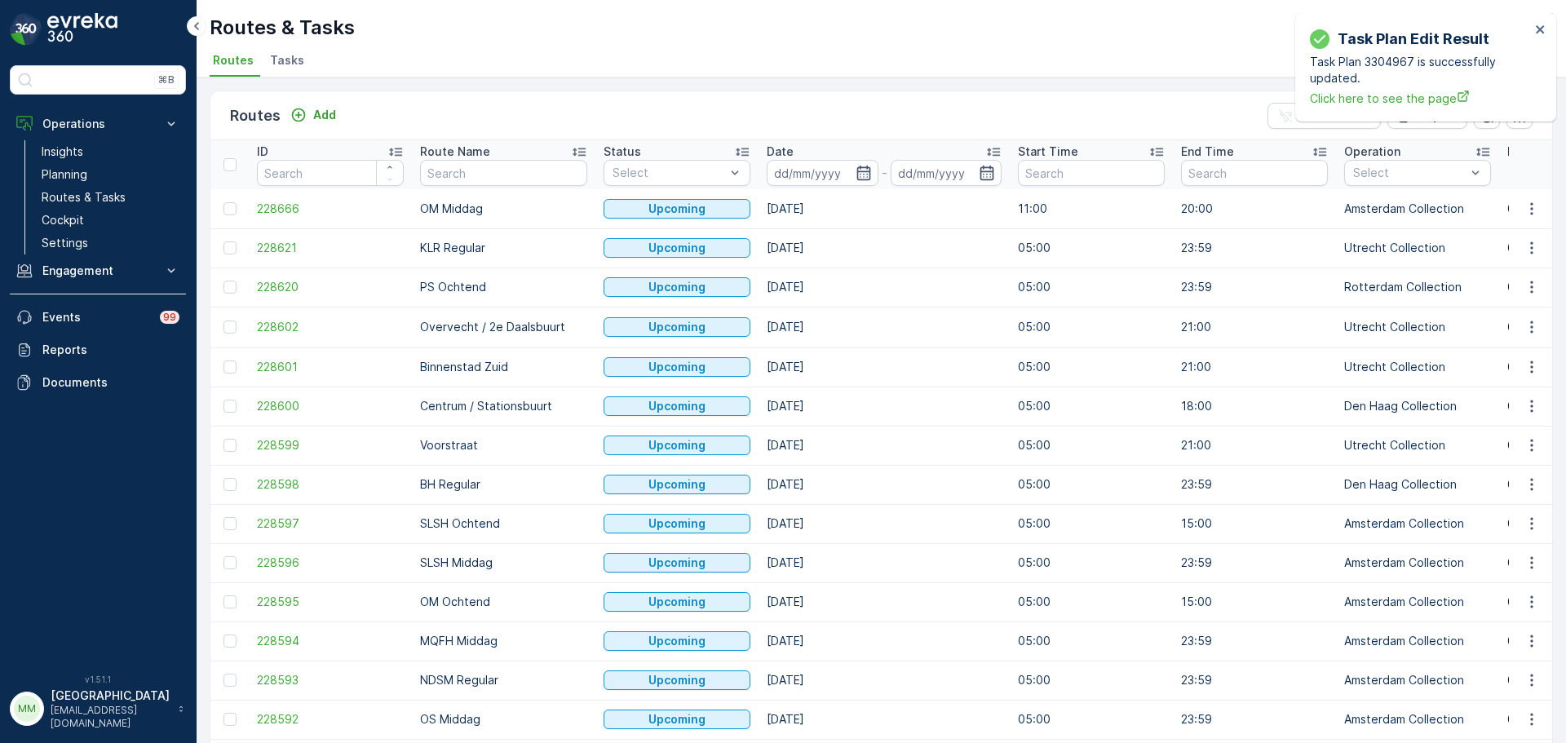
click at [289, 64] on span "Tasks" at bounding box center [287, 60] width 34 height 16
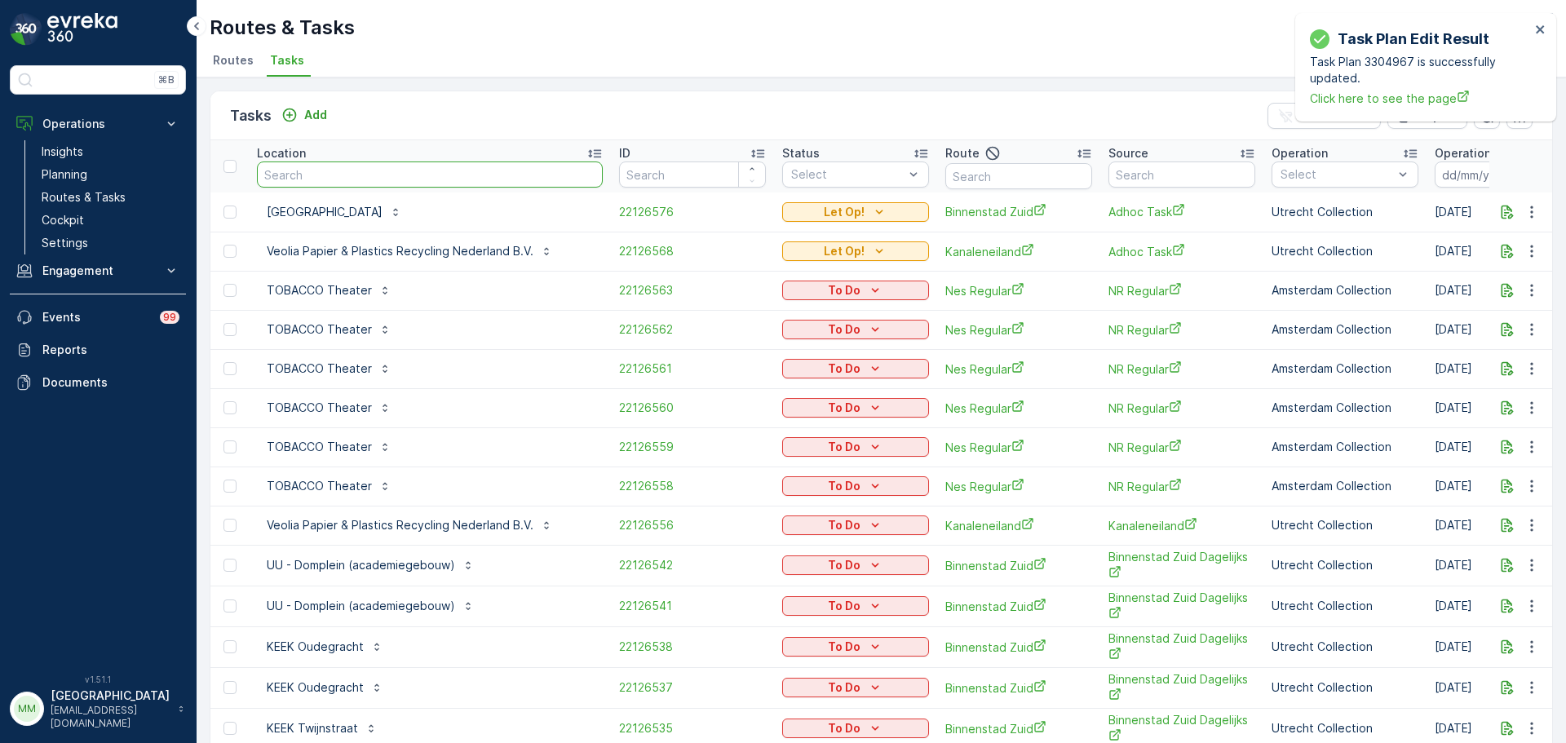
click at [400, 186] on input "text" at bounding box center [430, 175] width 346 height 26
type input "oud"
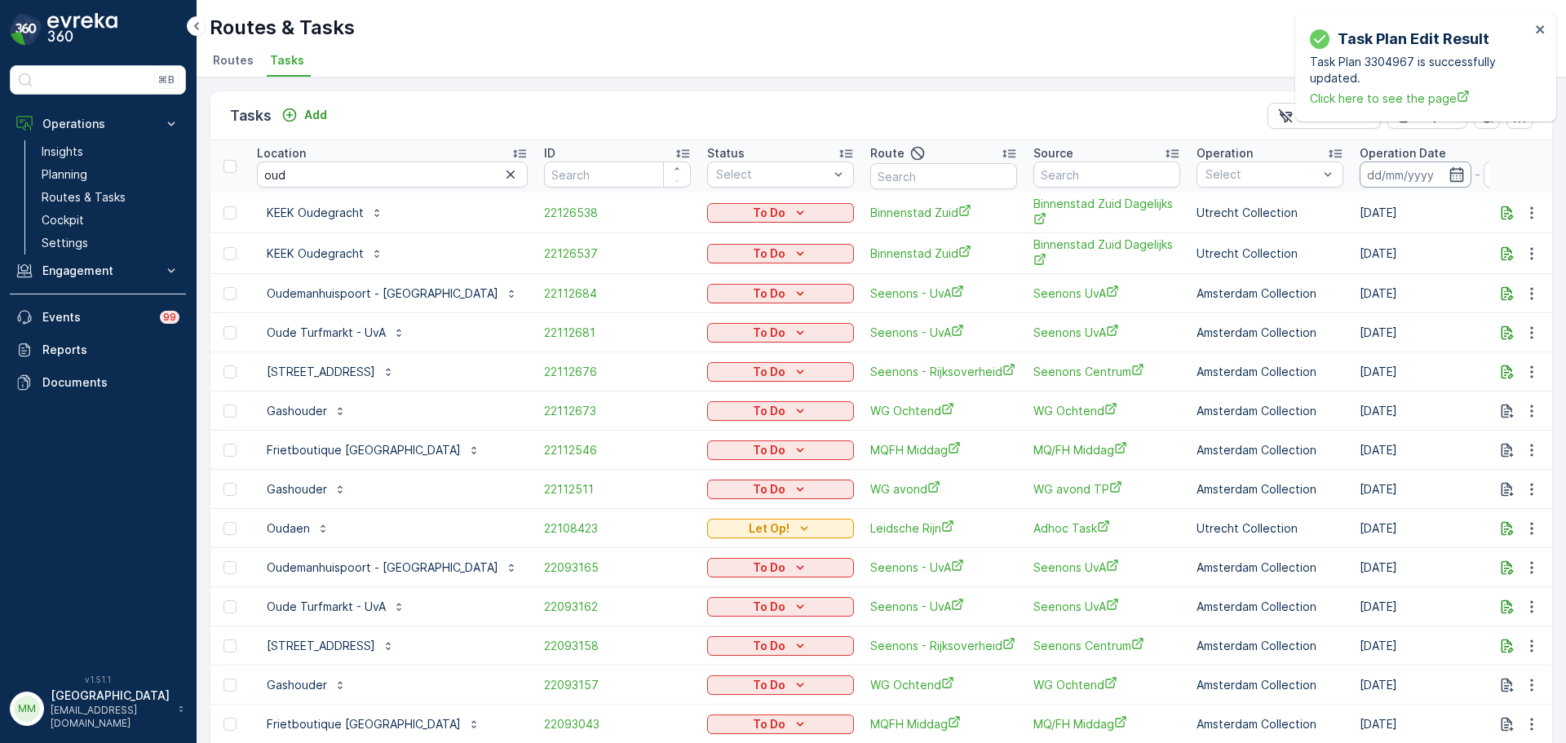
click at [1360, 175] on input at bounding box center [1416, 175] width 112 height 26
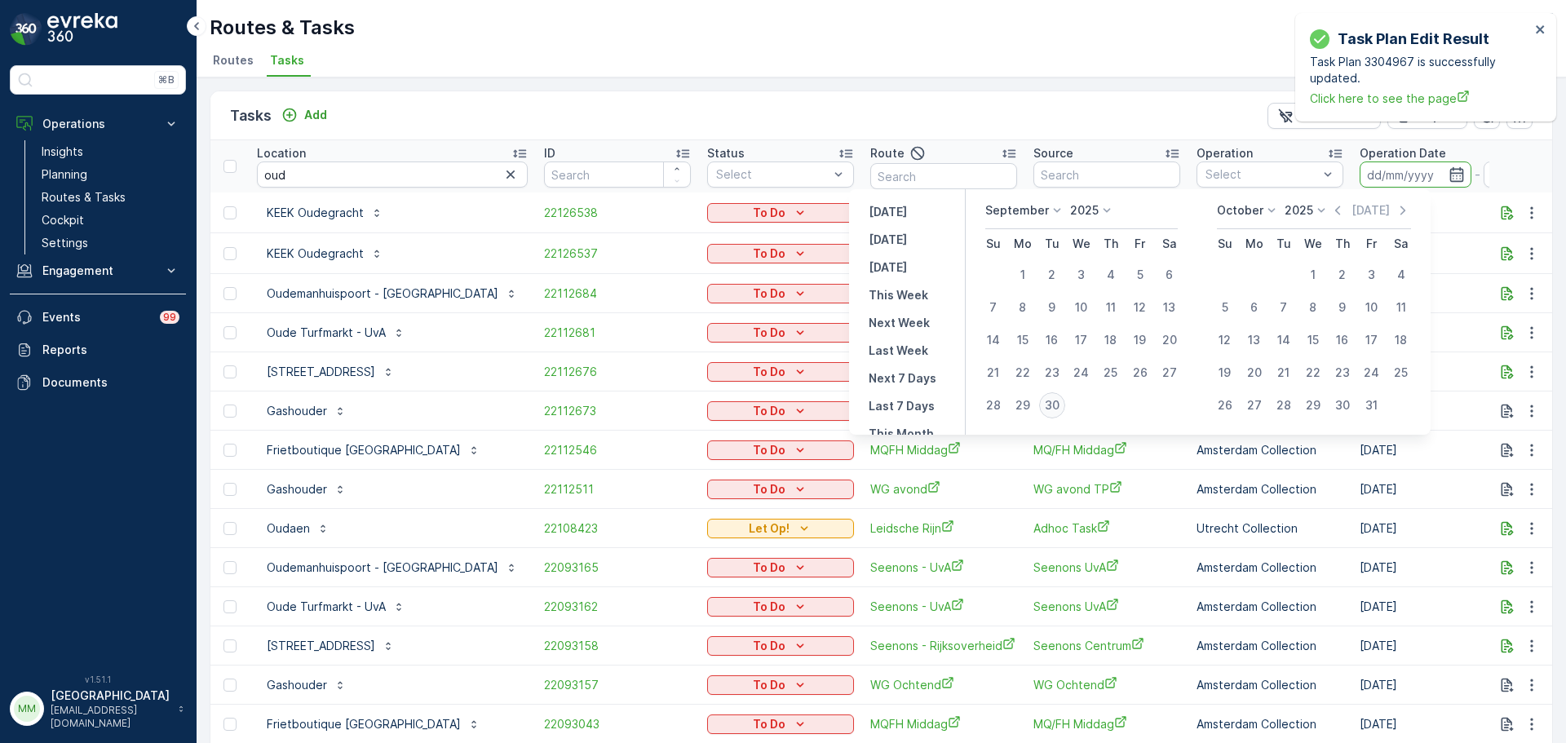
click at [1059, 398] on div "30" at bounding box center [1052, 405] width 26 height 26
type input "[DATE]"
click at [1059, 398] on div "30" at bounding box center [1052, 405] width 26 height 26
type input "[DATE]"
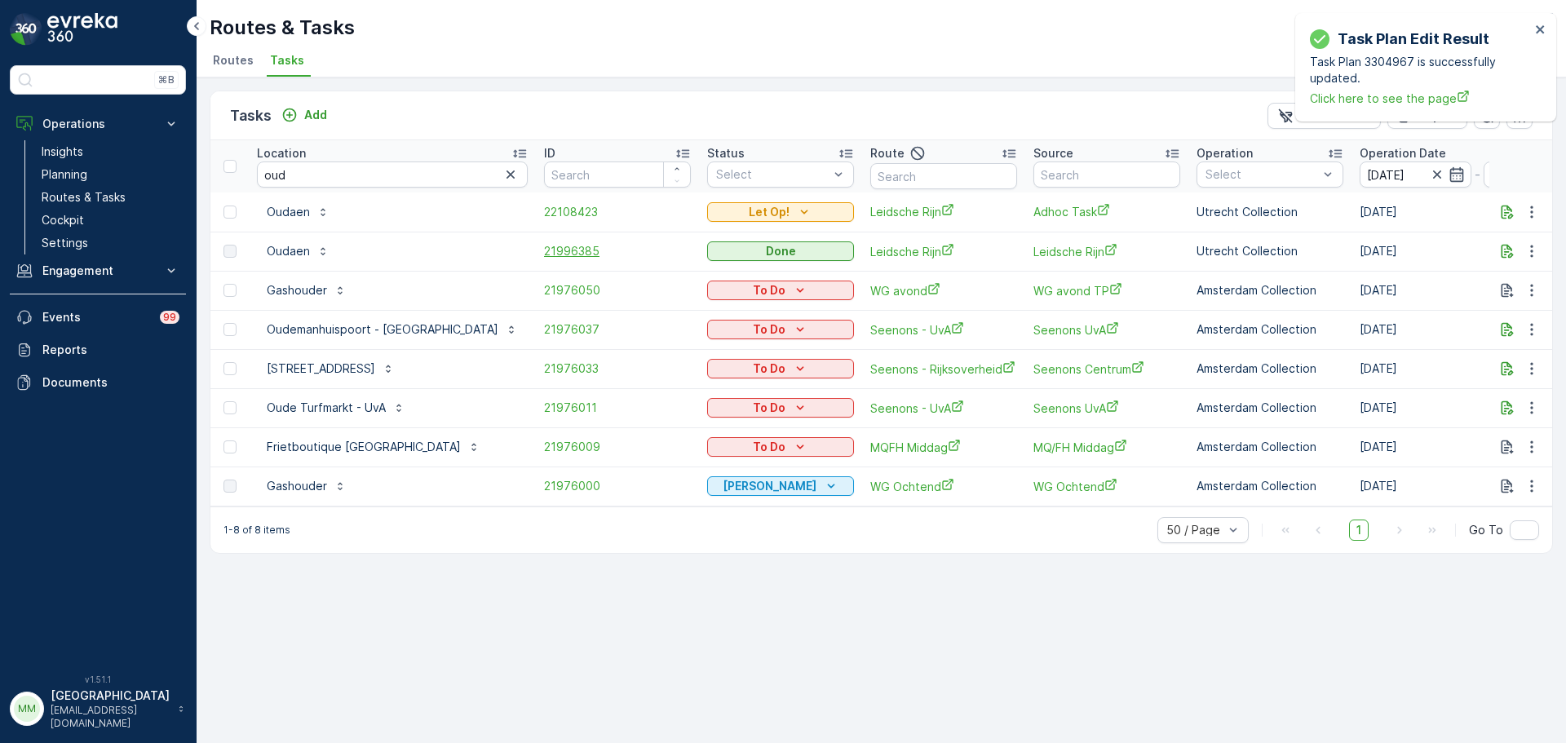
click at [546, 257] on span "21996385" at bounding box center [617, 251] width 147 height 16
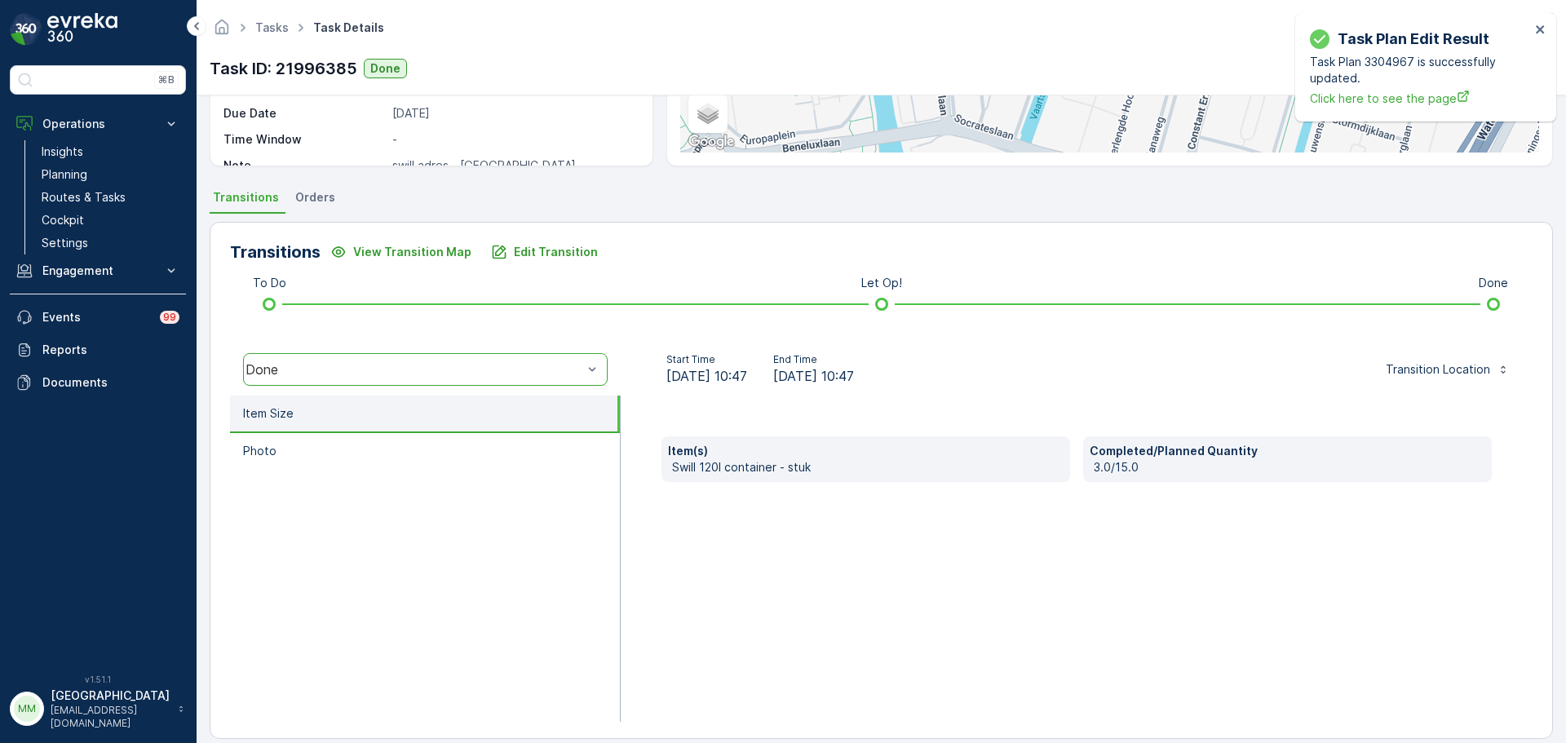
scroll to position [286, 0]
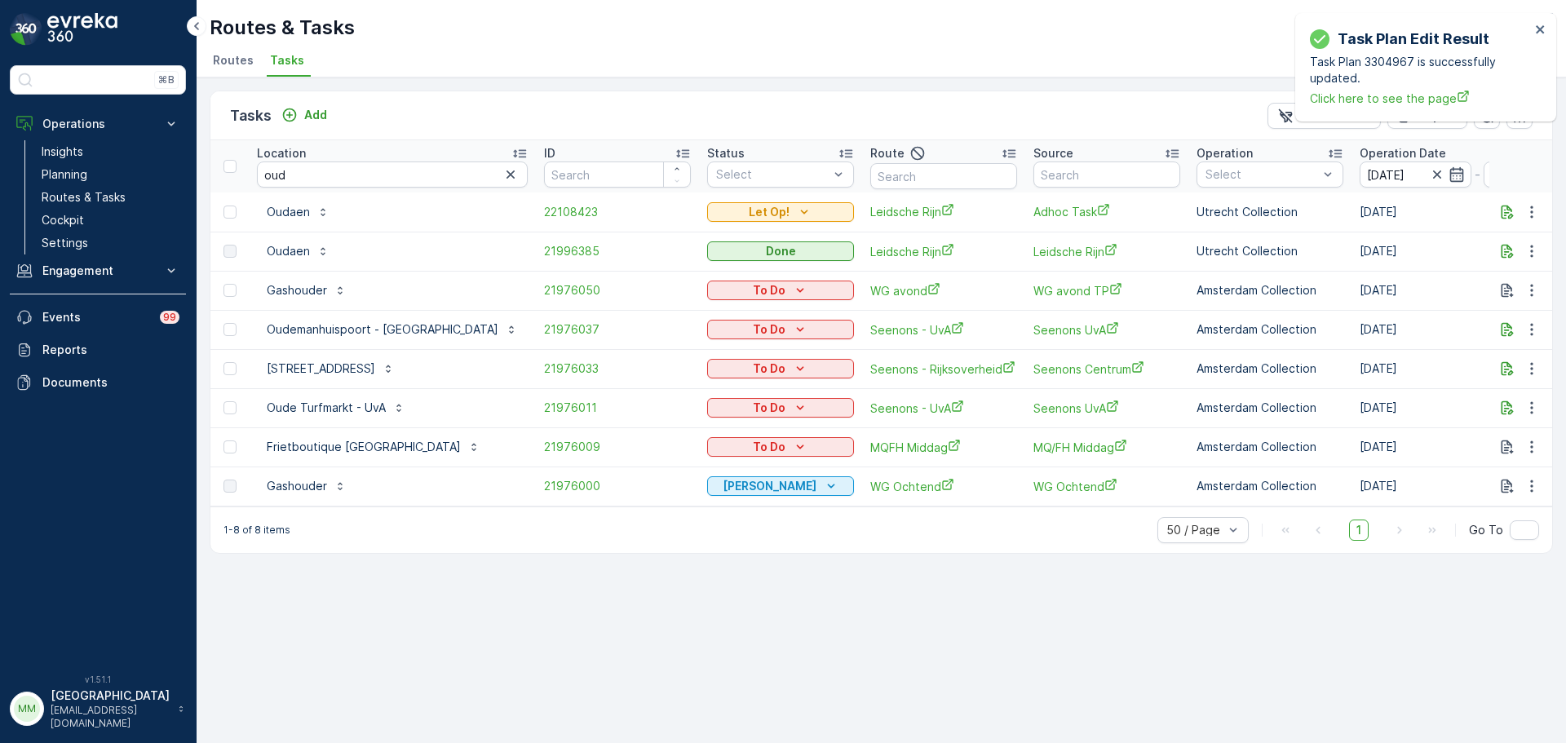
click at [536, 220] on td "22108423" at bounding box center [617, 212] width 163 height 39
click at [544, 210] on span "22108423" at bounding box center [617, 212] width 147 height 16
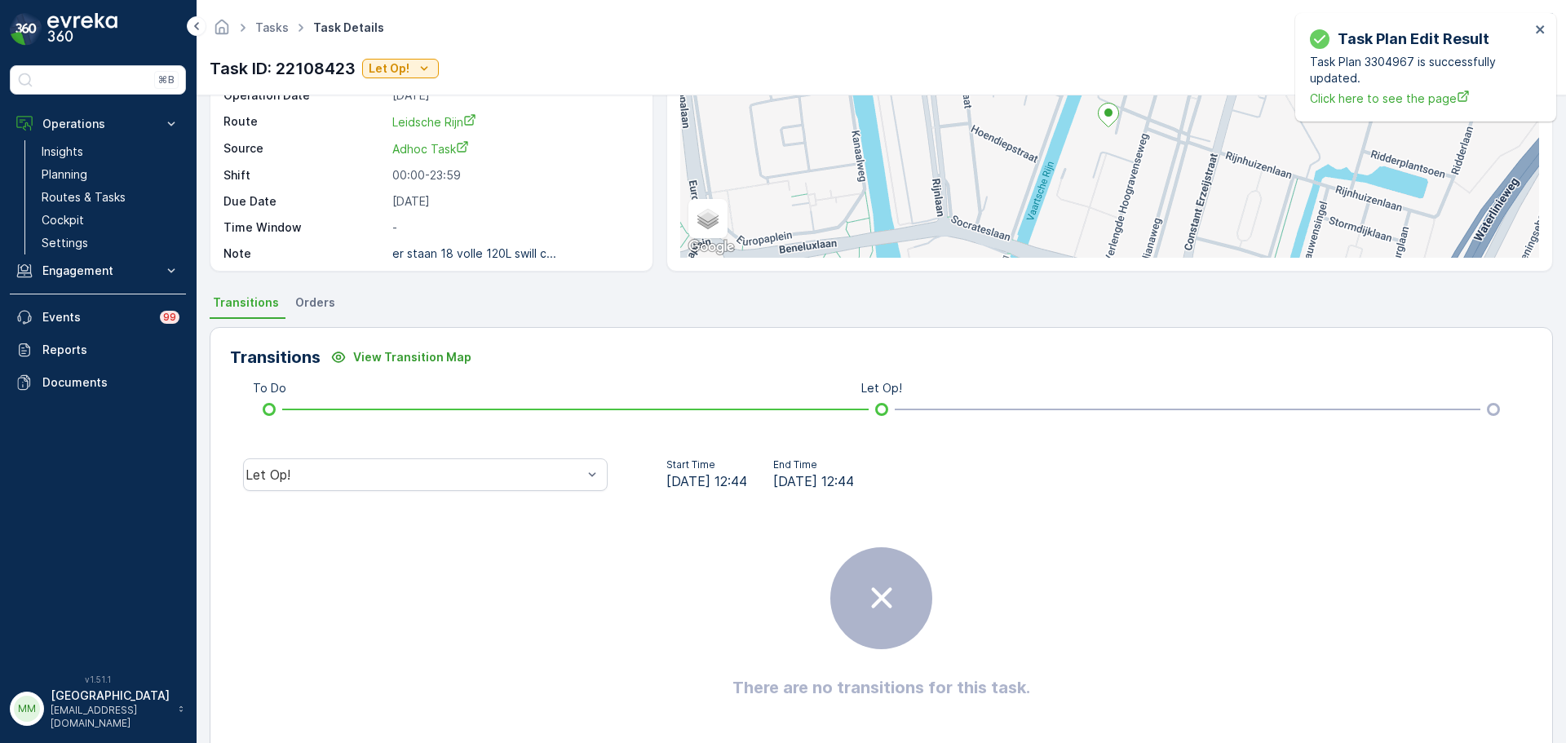
scroll to position [21, 0]
